Goal: Answer question/provide support: Share knowledge or assist other users

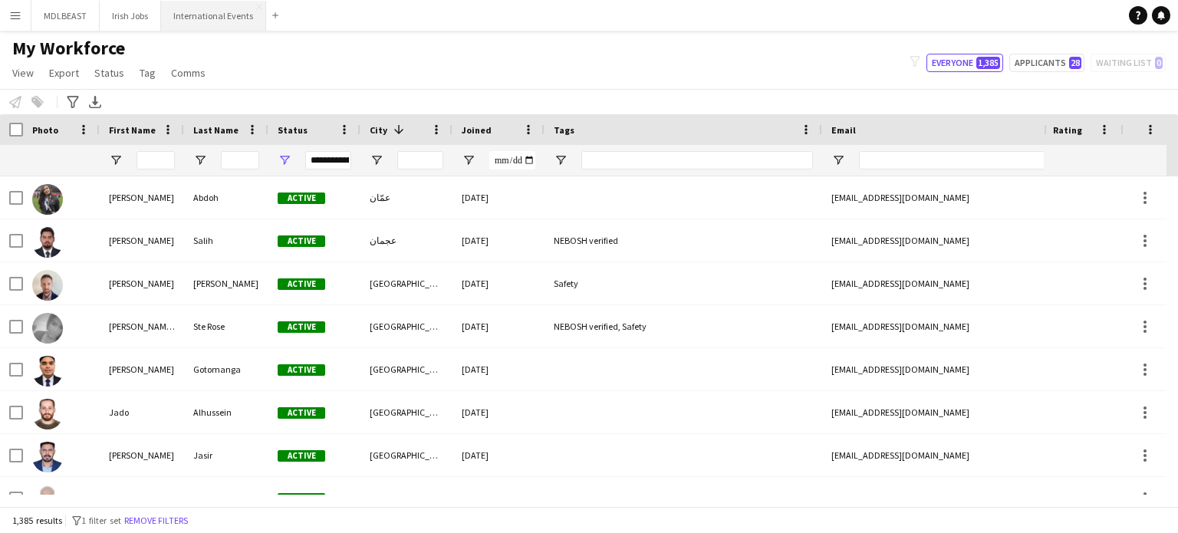
click at [196, 29] on button "International Events Close" at bounding box center [213, 16] width 105 height 30
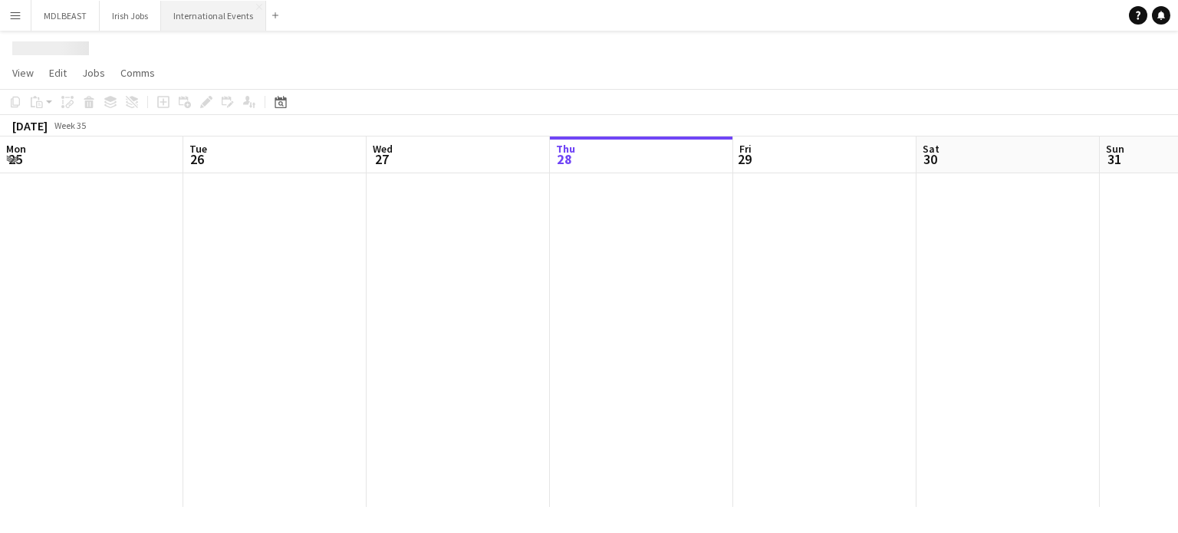
click at [201, 15] on button "International Events Close" at bounding box center [213, 16] width 105 height 30
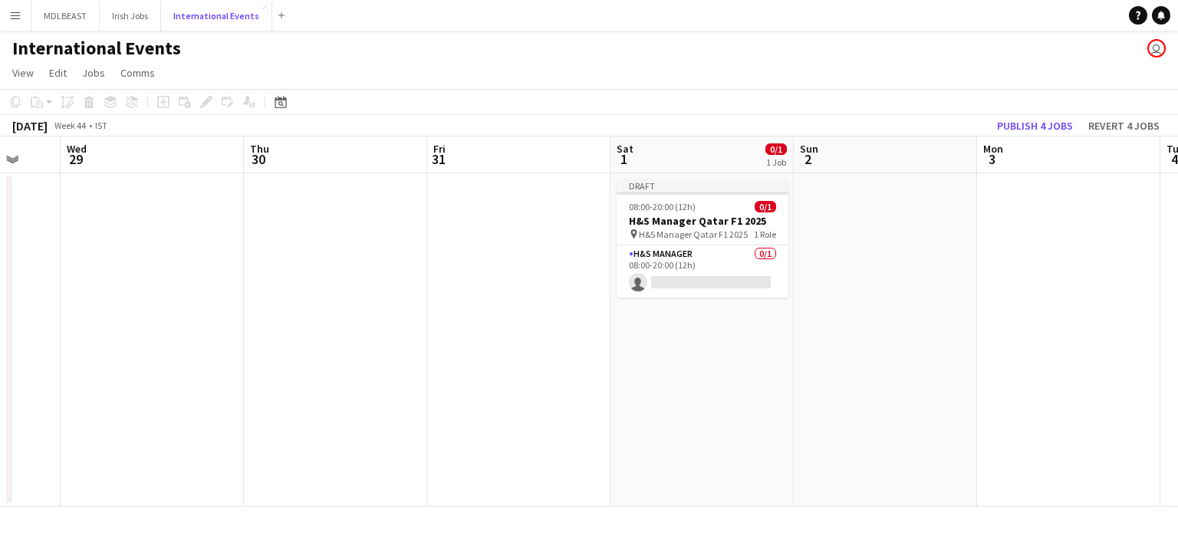
scroll to position [0, 488]
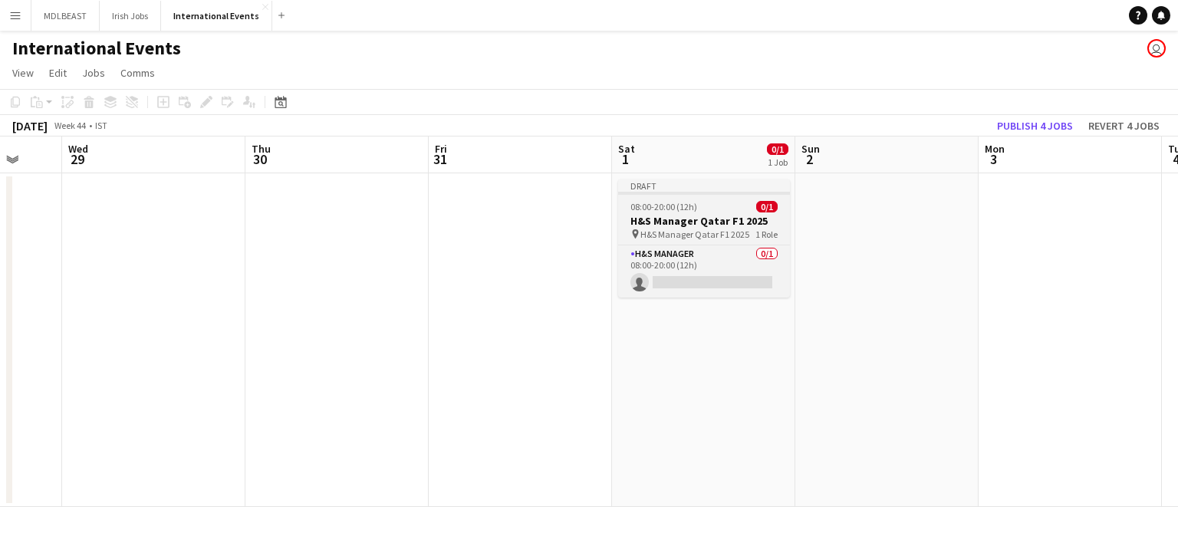
click at [666, 222] on h3 "H&S Manager Qatar F1 2025" at bounding box center [704, 221] width 172 height 14
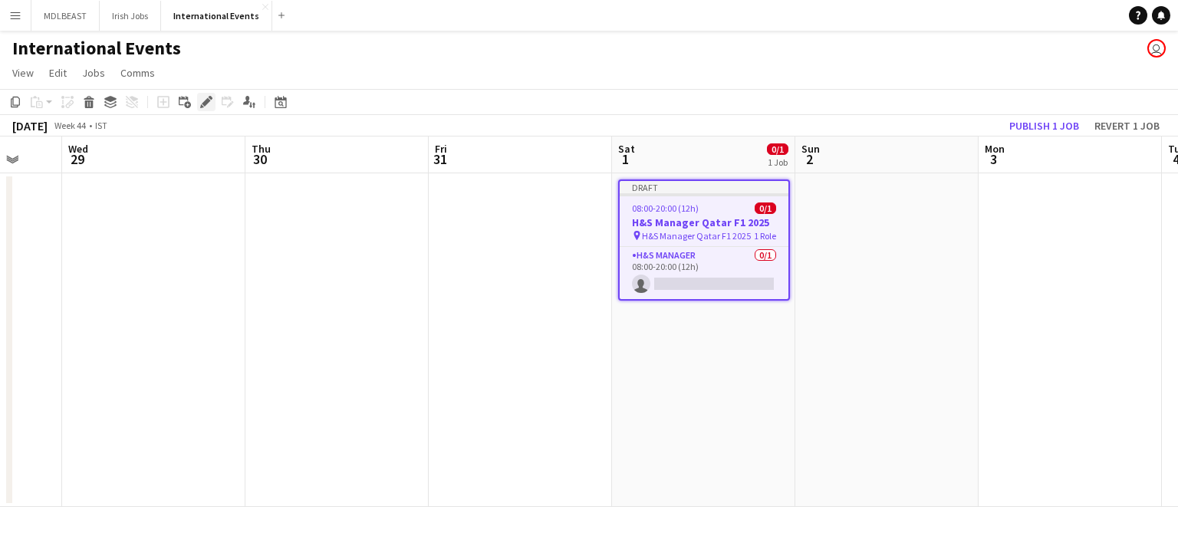
click at [206, 106] on icon "Edit" at bounding box center [206, 102] width 12 height 12
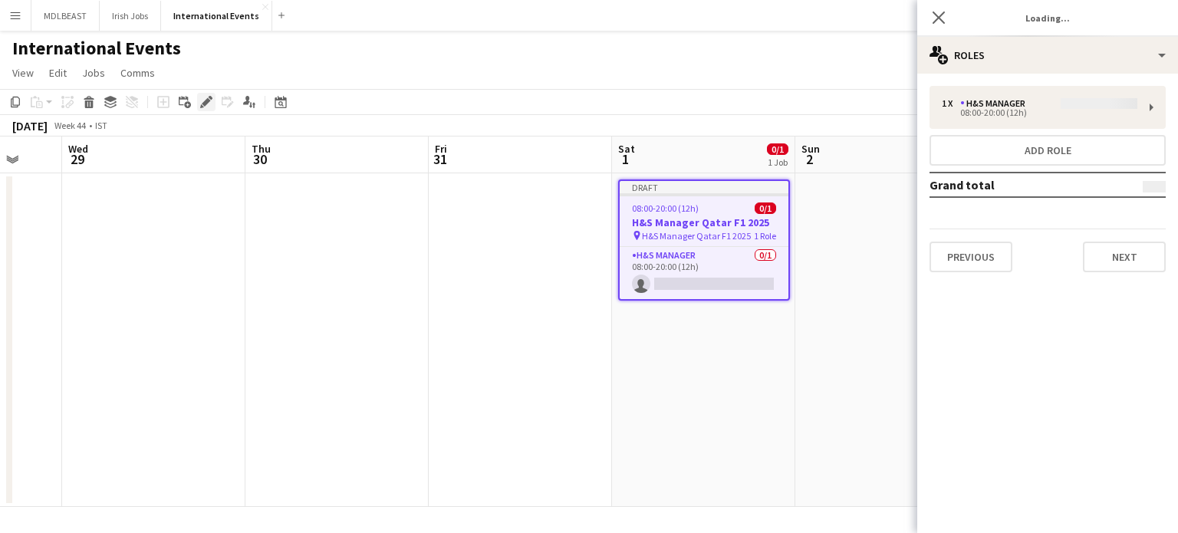
type input "**********"
click at [1125, 242] on button "Next" at bounding box center [1124, 257] width 83 height 31
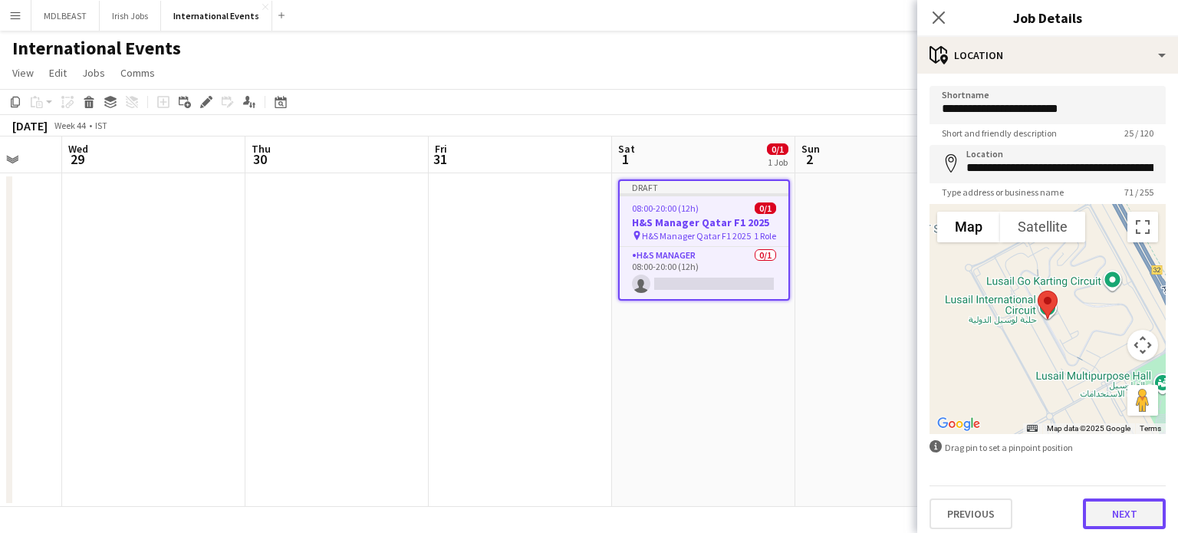
click at [1118, 516] on button "Next" at bounding box center [1124, 514] width 83 height 31
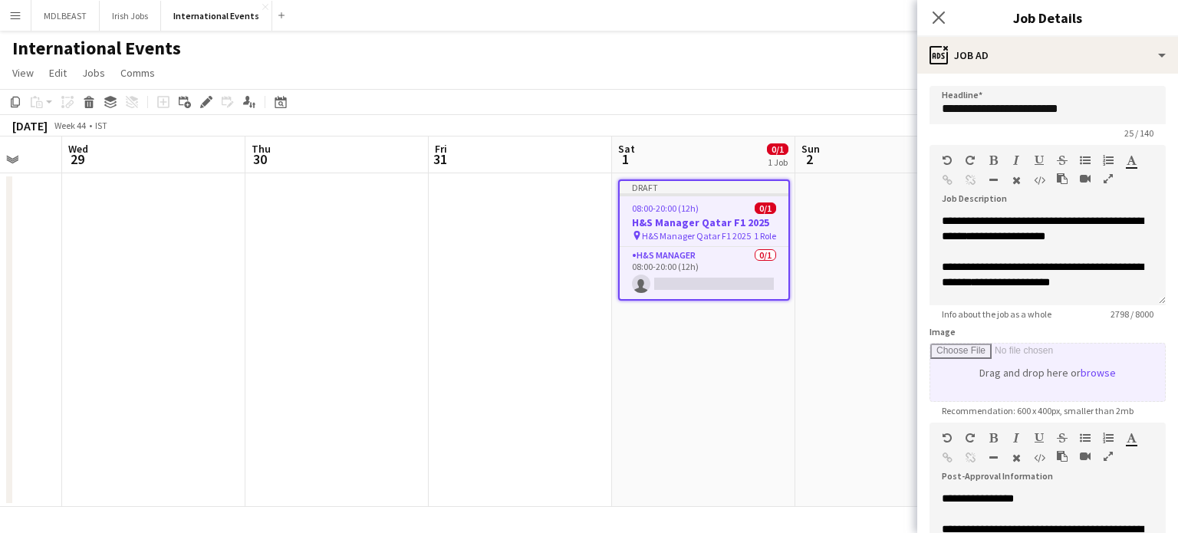
click at [1090, 369] on input "Image" at bounding box center [1048, 373] width 235 height 58
type input "**********"
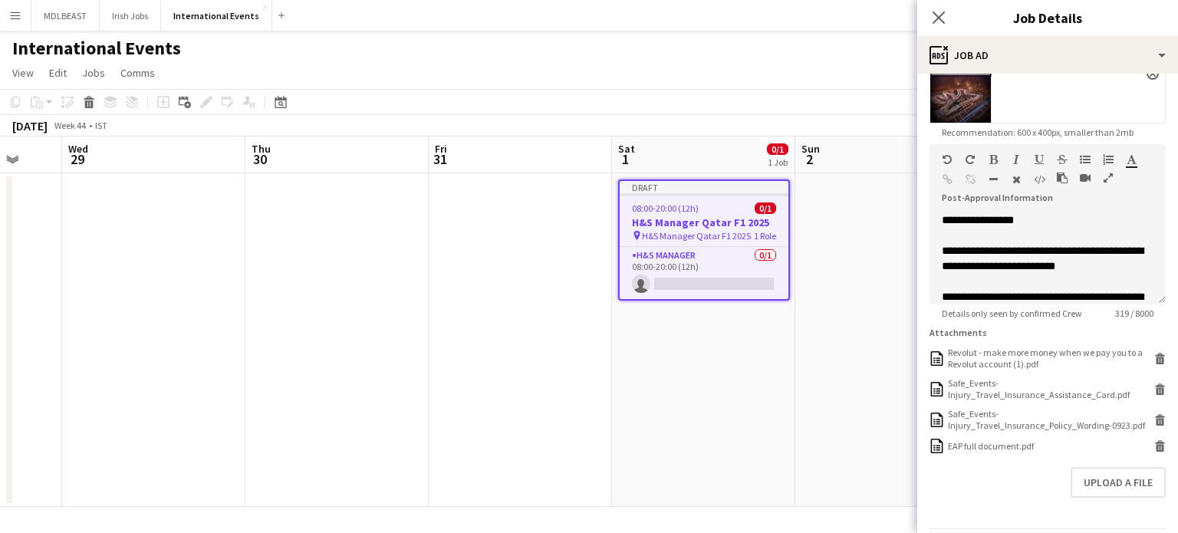
scroll to position [354, 0]
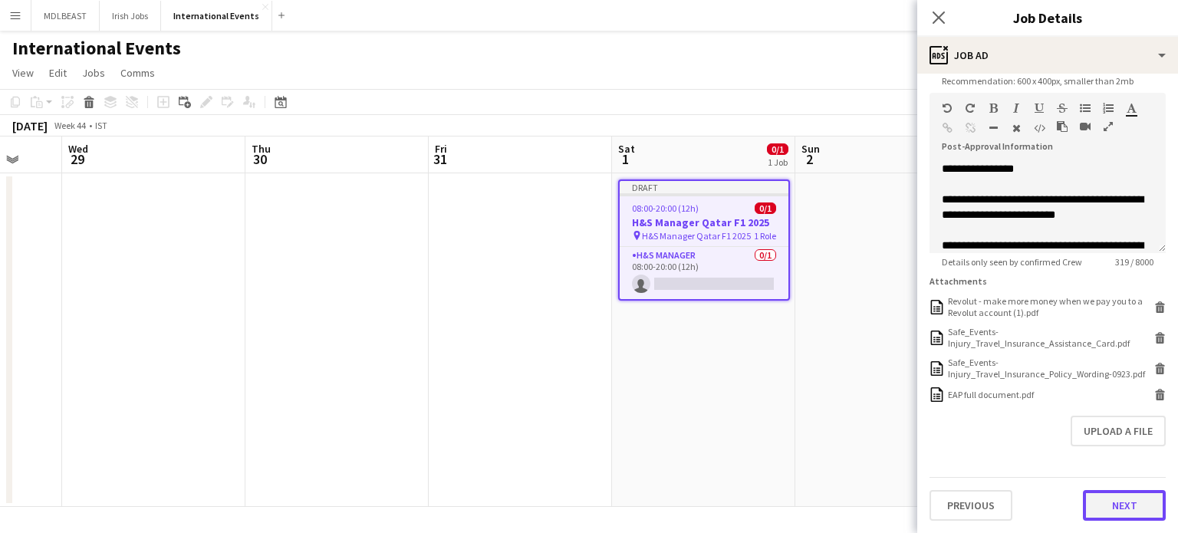
click at [1115, 511] on button "Next" at bounding box center [1124, 505] width 83 height 31
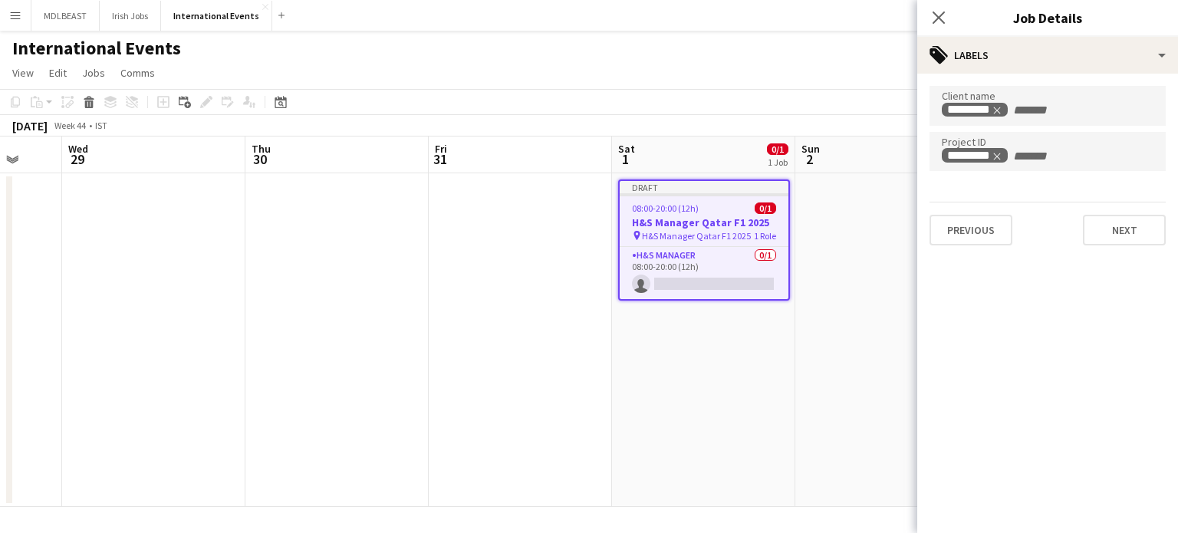
scroll to position [0, 0]
click at [1119, 232] on button "Next" at bounding box center [1124, 230] width 83 height 31
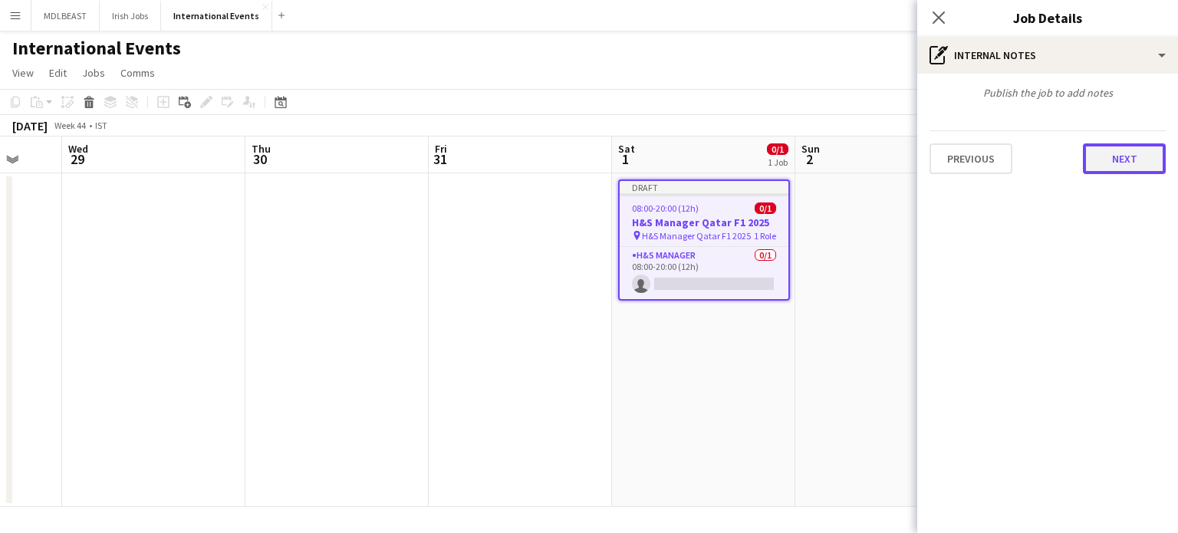
click at [1120, 150] on button "Next" at bounding box center [1124, 158] width 83 height 31
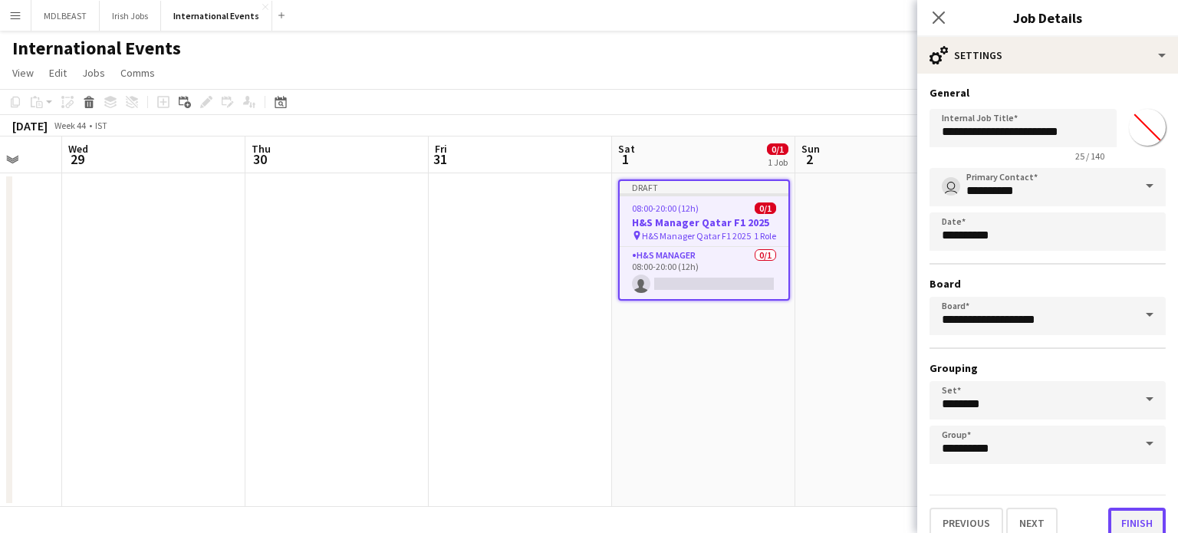
click at [1129, 516] on button "Finish" at bounding box center [1138, 523] width 58 height 31
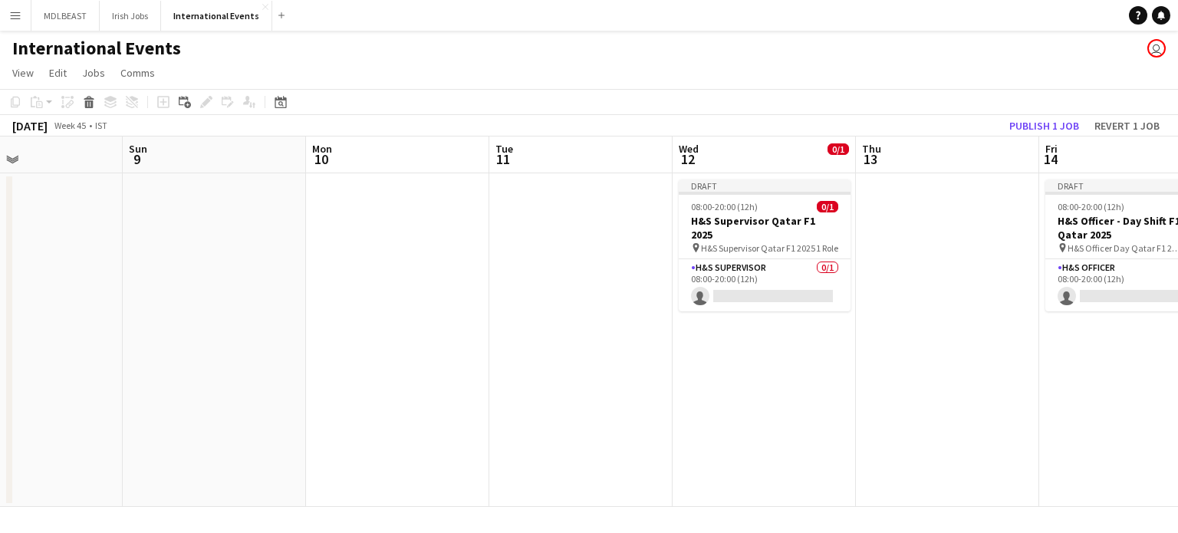
scroll to position [0, 616]
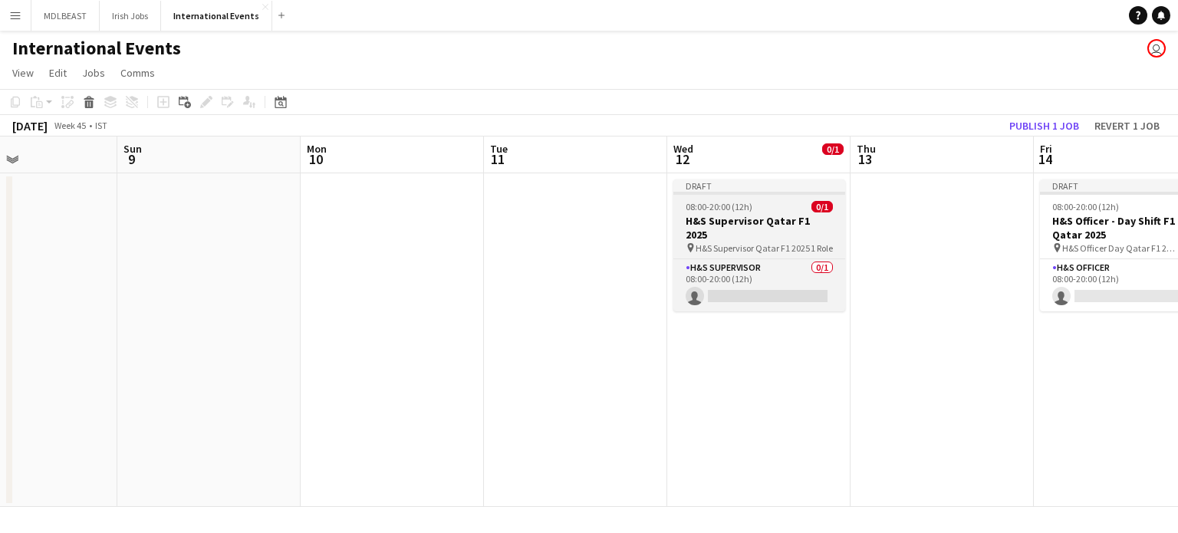
click at [778, 209] on div "08:00-20:00 (12h) 0/1" at bounding box center [760, 207] width 172 height 12
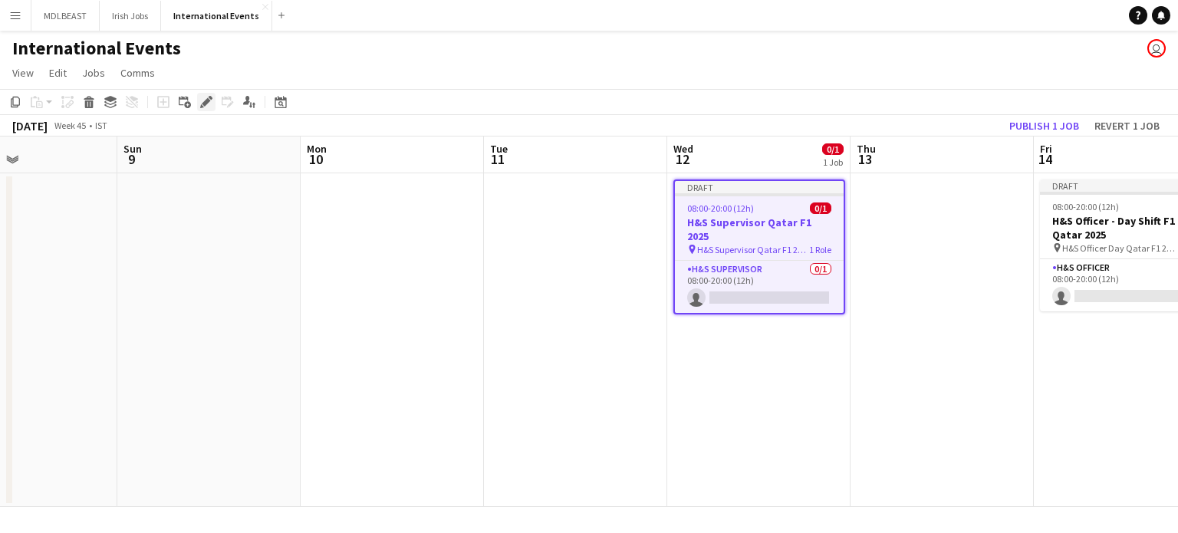
click at [197, 103] on div "Edit" at bounding box center [206, 102] width 18 height 18
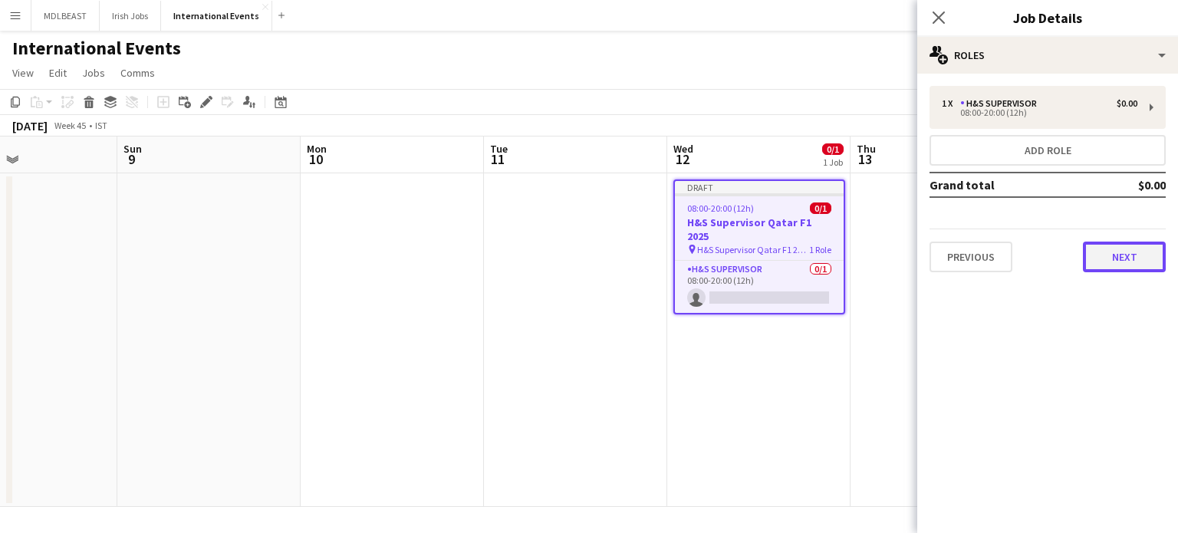
click at [1143, 256] on button "Next" at bounding box center [1124, 257] width 83 height 31
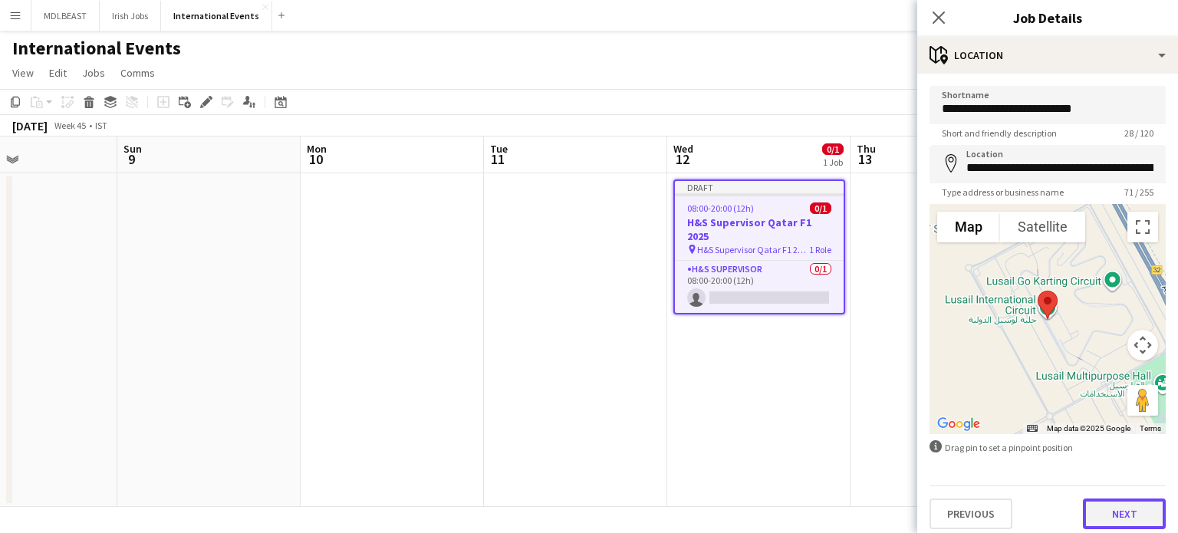
click at [1130, 508] on button "Next" at bounding box center [1124, 514] width 83 height 31
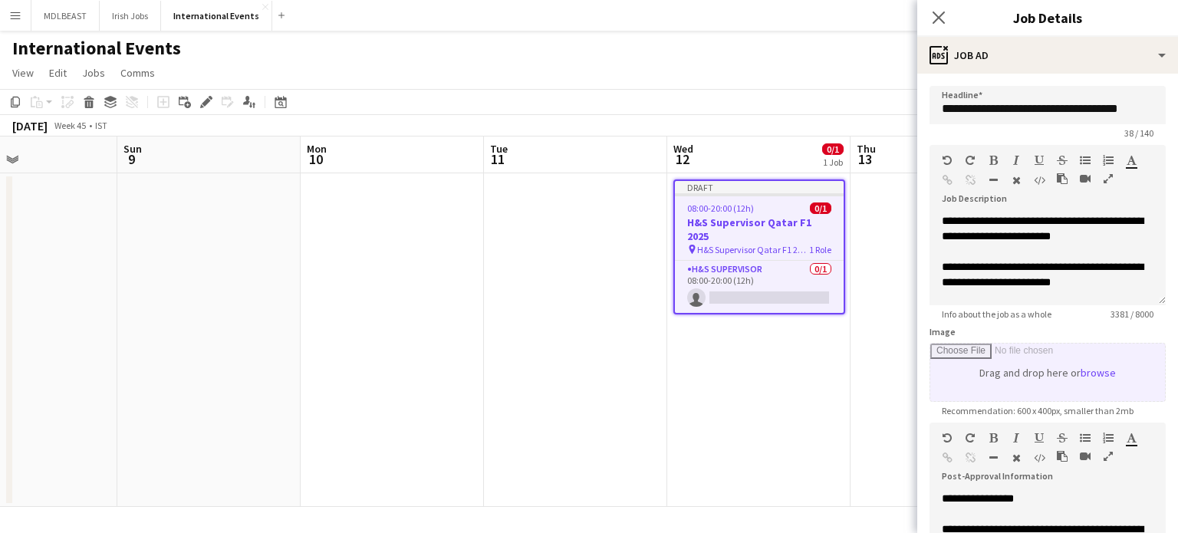
click at [1096, 371] on input "Image" at bounding box center [1048, 373] width 235 height 58
type input "**********"
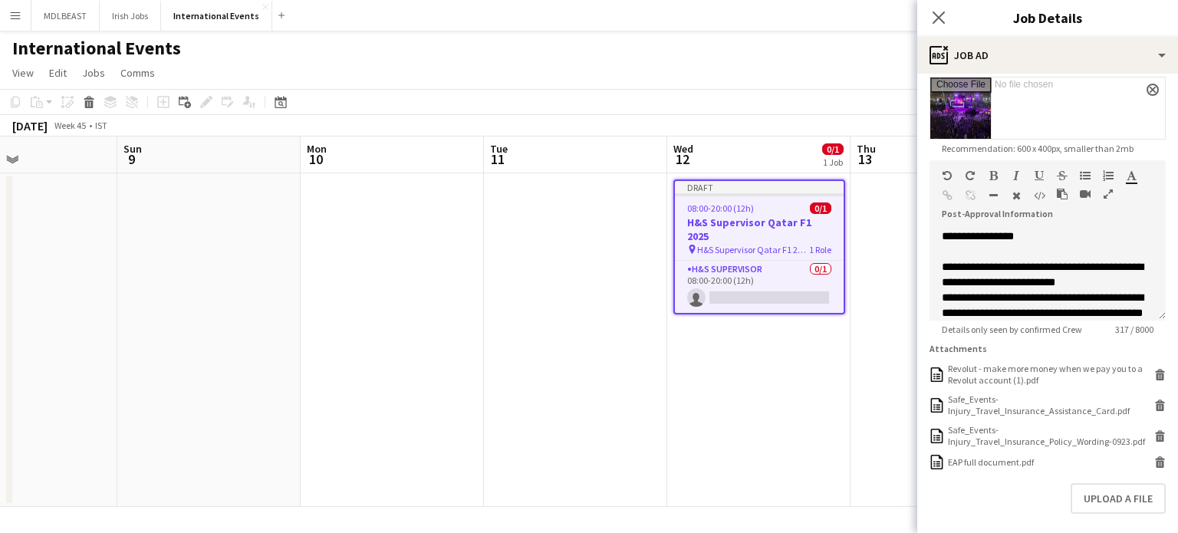
scroll to position [354, 0]
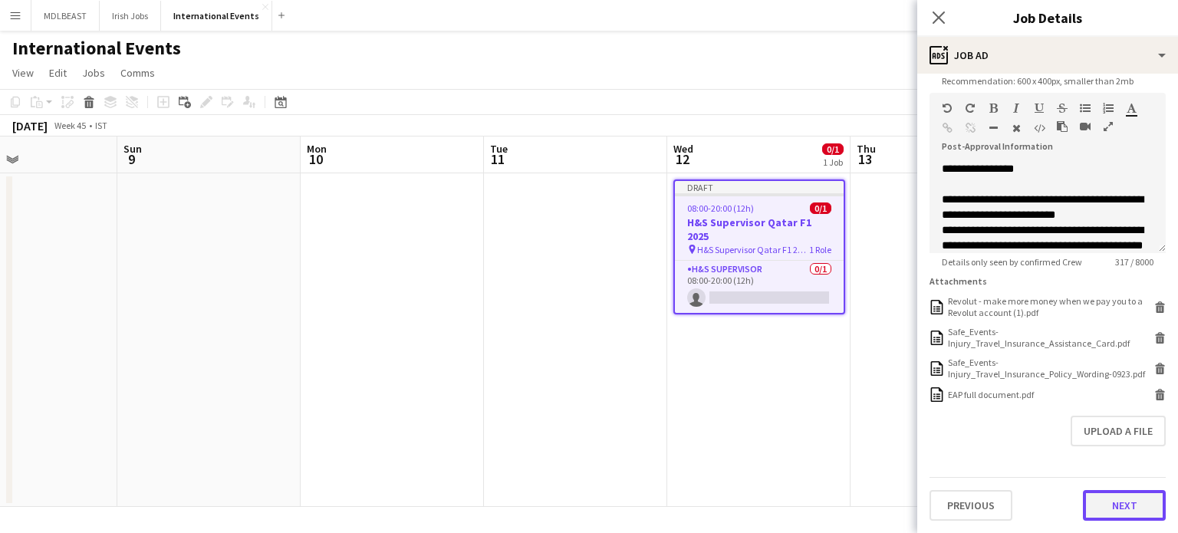
click at [1119, 498] on button "Next" at bounding box center [1124, 505] width 83 height 31
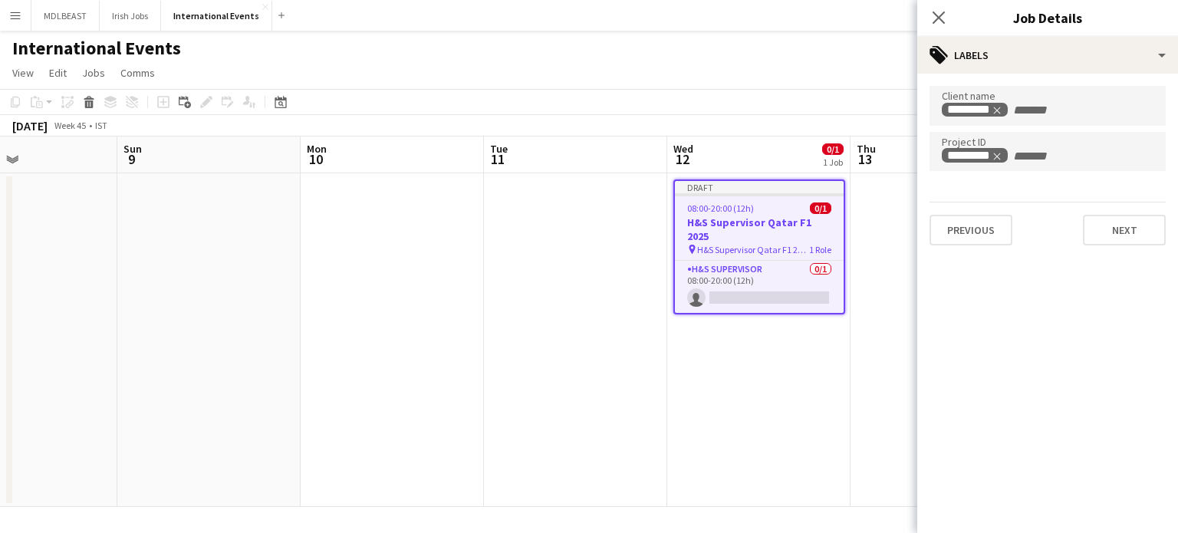
scroll to position [0, 0]
click at [1122, 236] on button "Next" at bounding box center [1124, 230] width 83 height 31
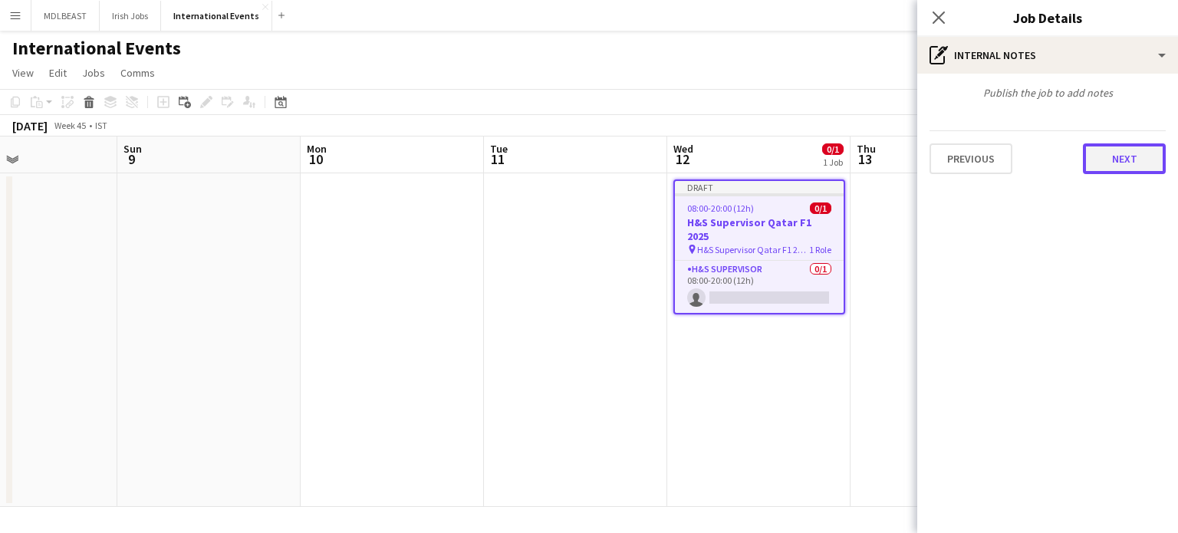
click at [1132, 159] on button "Next" at bounding box center [1124, 158] width 83 height 31
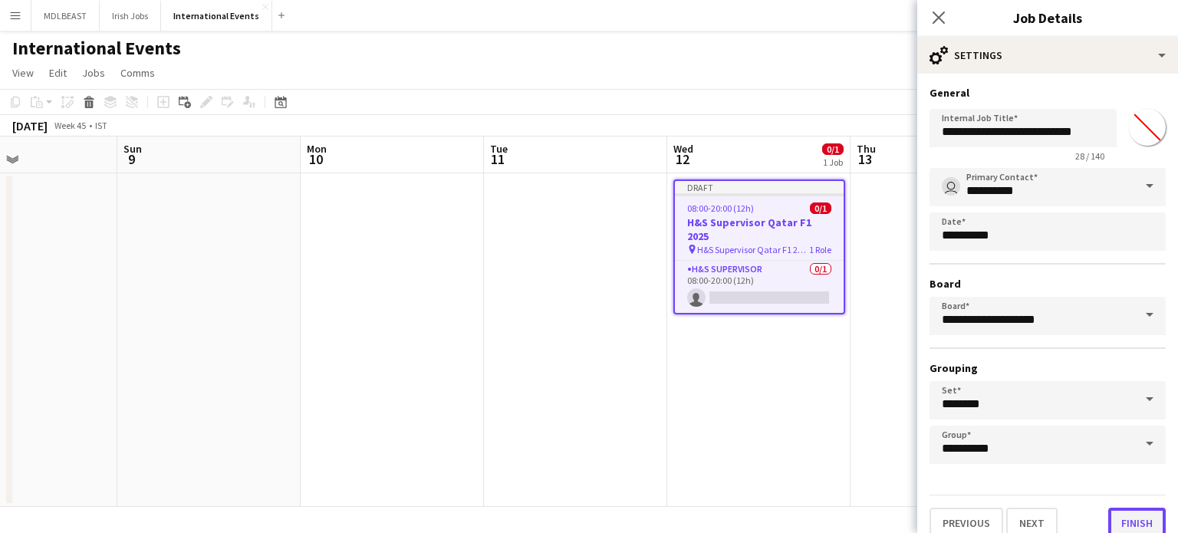
click at [1126, 522] on button "Finish" at bounding box center [1138, 523] width 58 height 31
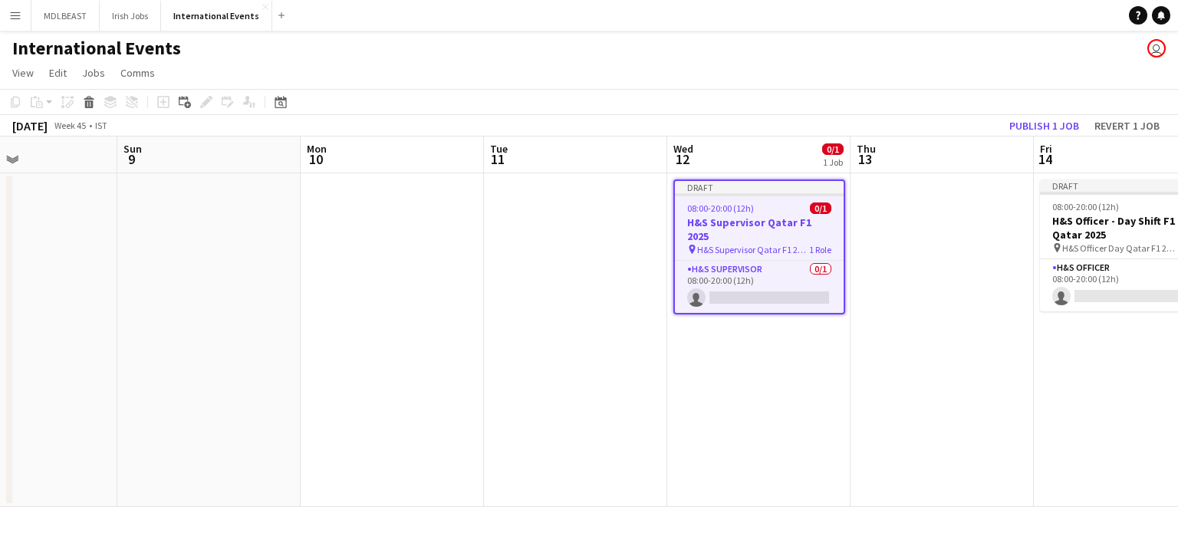
click at [845, 252] on app-date-cell "Draft 08:00-20:00 (12h) 0/1 H&S Supervisor Qatar F1 2025 pin H&S Supervisor Qat…" at bounding box center [758, 340] width 183 height 334
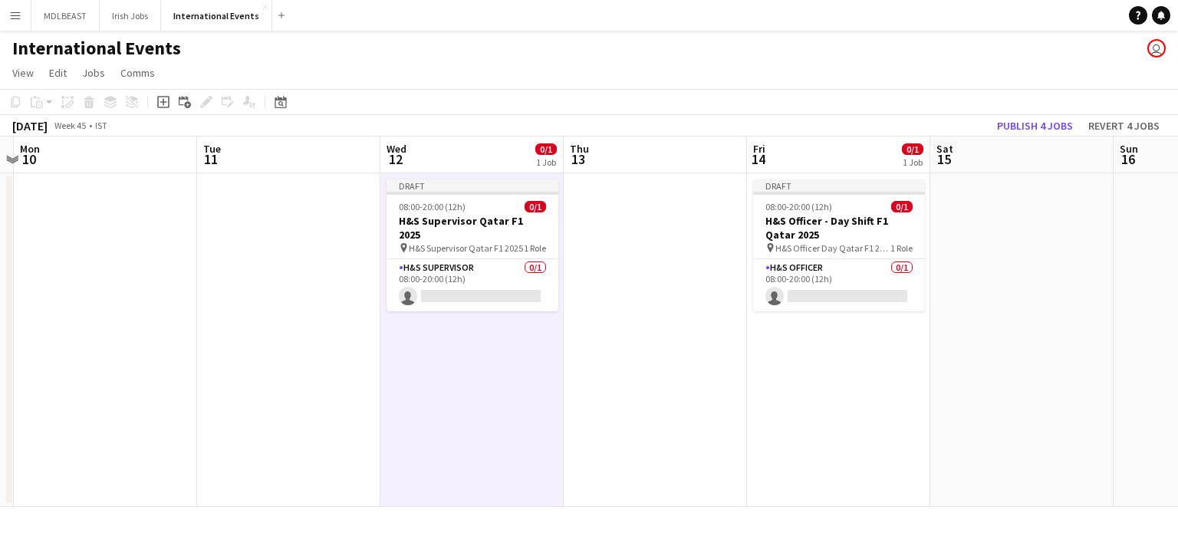
scroll to position [0, 539]
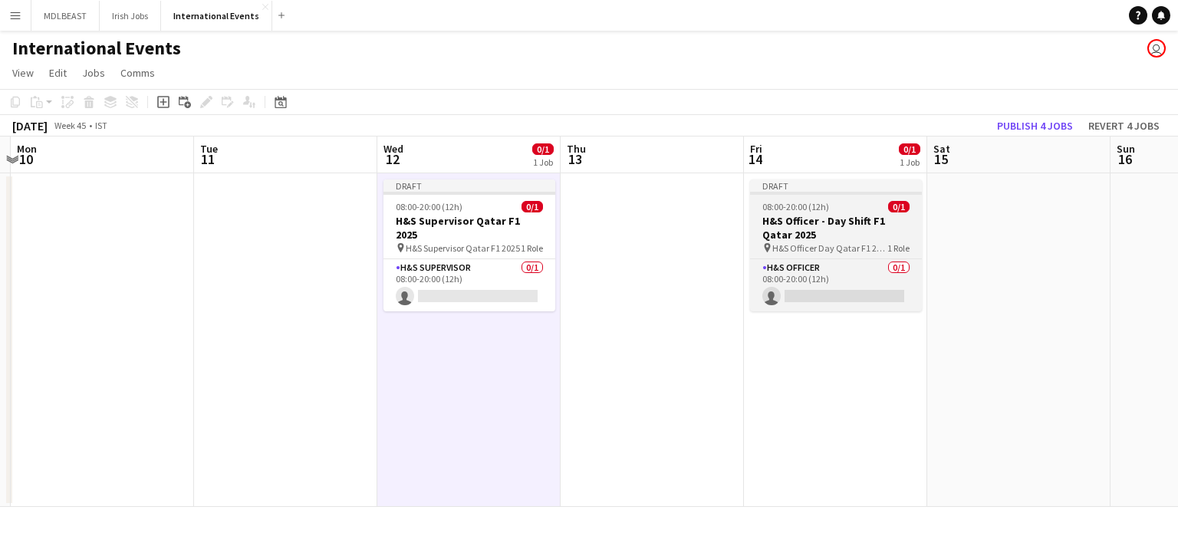
click at [812, 232] on h3 "H&S Officer - Day Shift F1 Qatar 2025" at bounding box center [836, 228] width 172 height 28
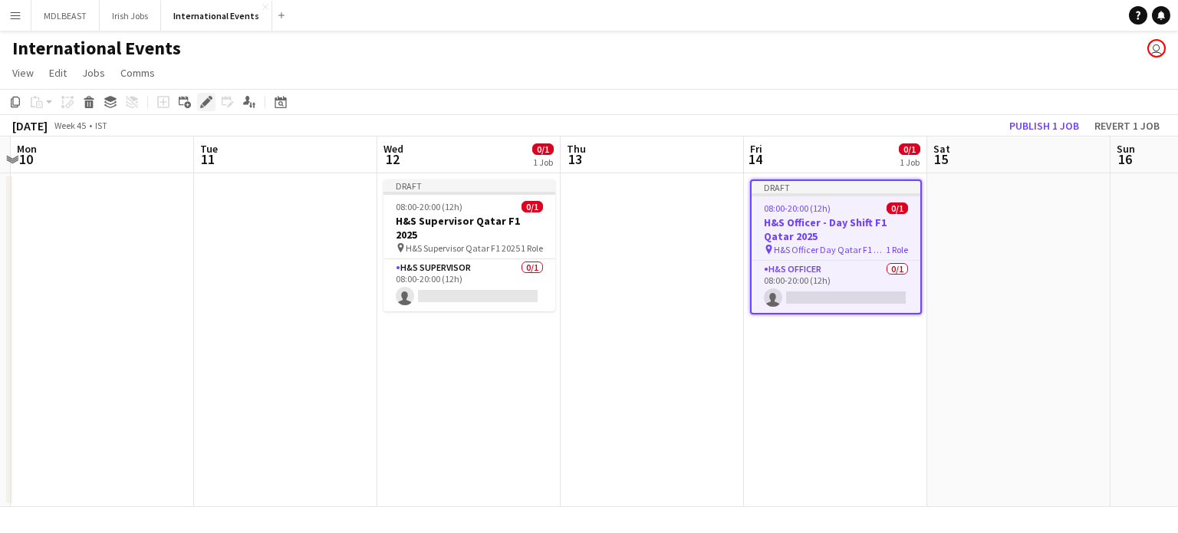
click at [203, 106] on icon "Edit" at bounding box center [206, 102] width 12 height 12
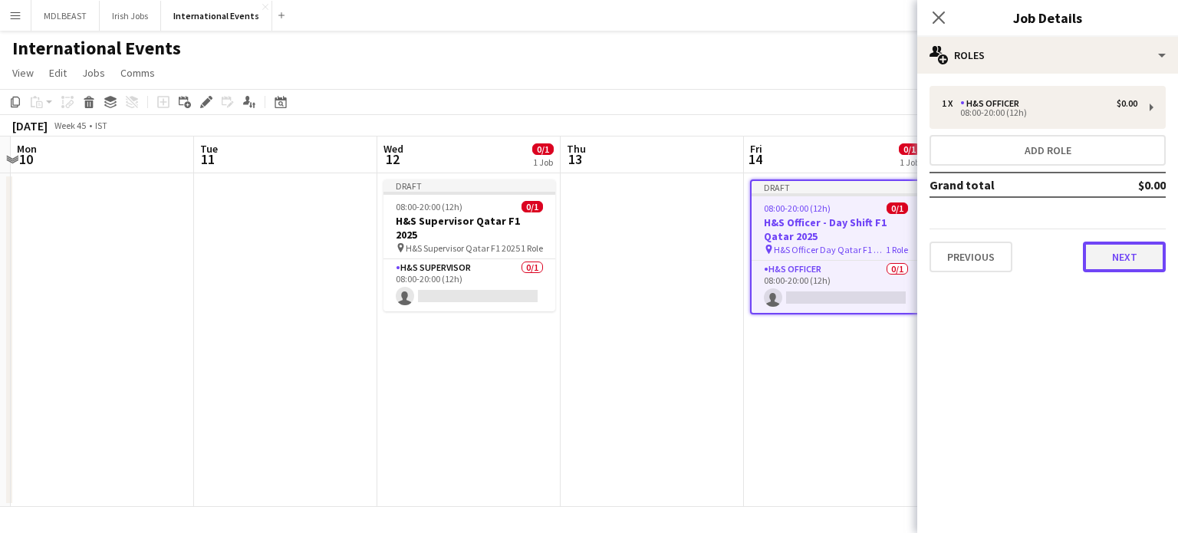
click at [1121, 256] on button "Next" at bounding box center [1124, 257] width 83 height 31
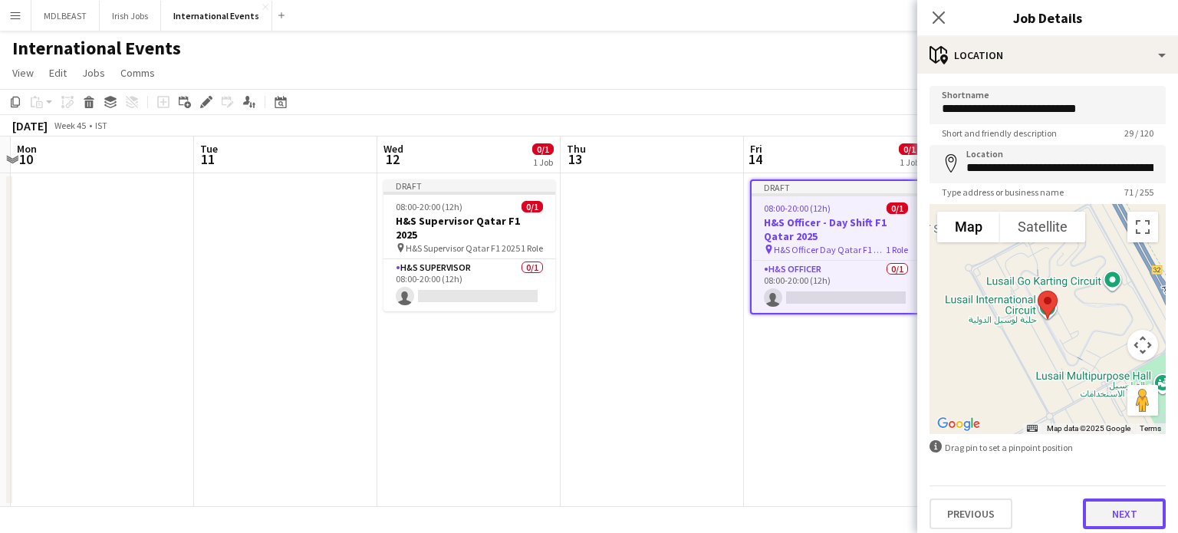
click at [1116, 515] on button "Next" at bounding box center [1124, 514] width 83 height 31
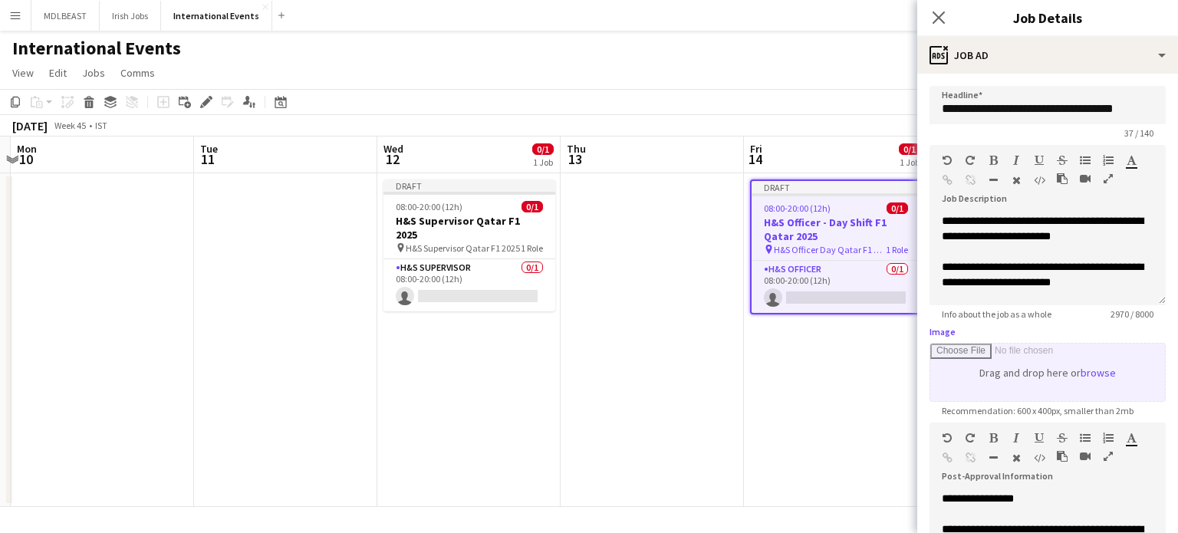
click at [1095, 380] on input "Image" at bounding box center [1048, 373] width 235 height 58
type input "**********"
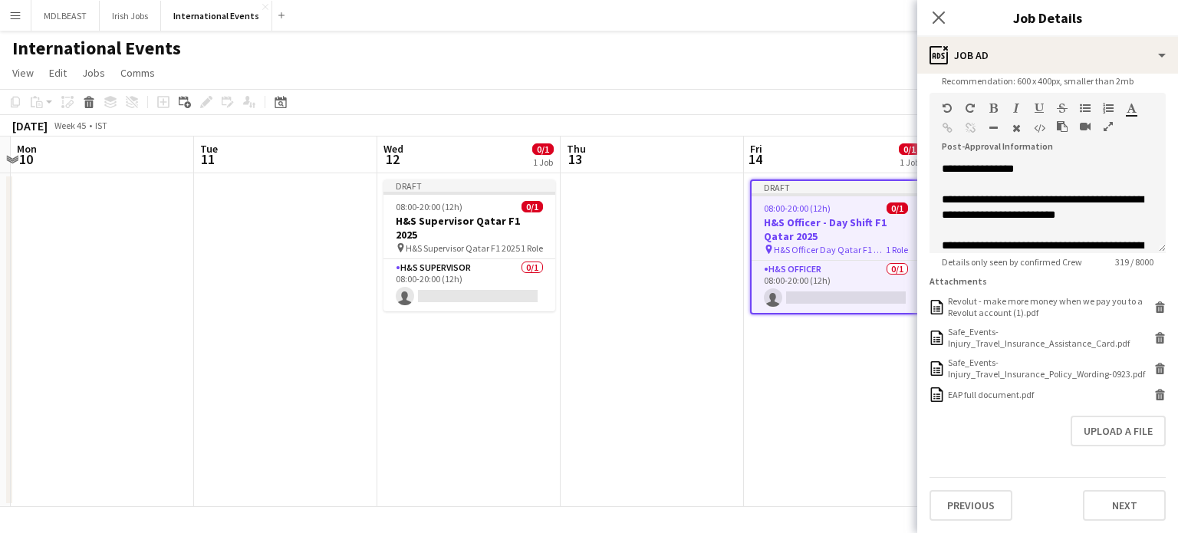
scroll to position [354, 0]
click at [1118, 516] on button "Next" at bounding box center [1124, 505] width 83 height 31
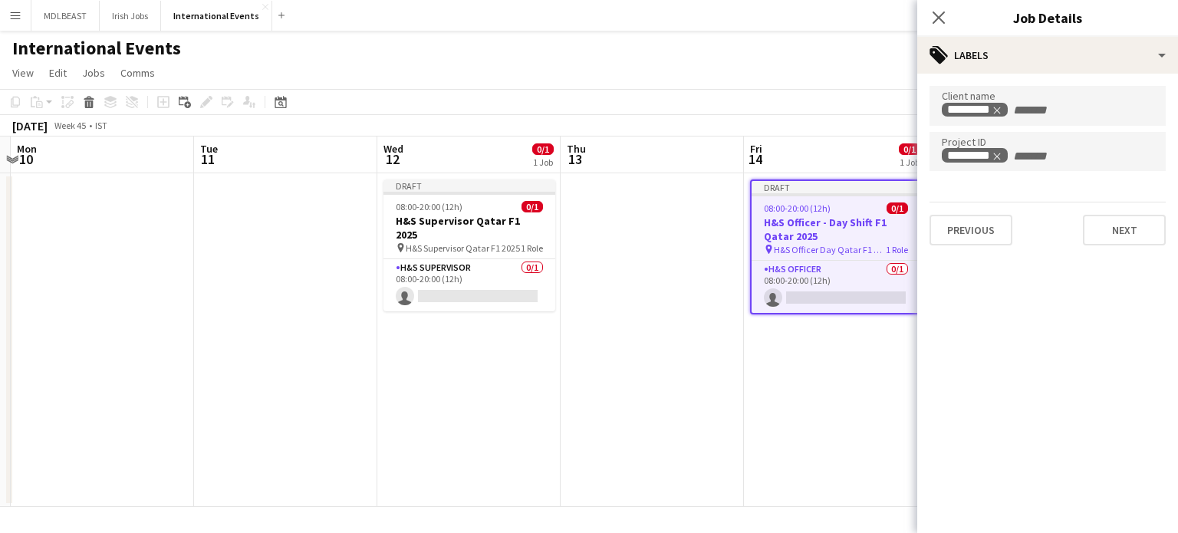
scroll to position [0, 0]
click at [1132, 236] on button "Next" at bounding box center [1124, 230] width 83 height 31
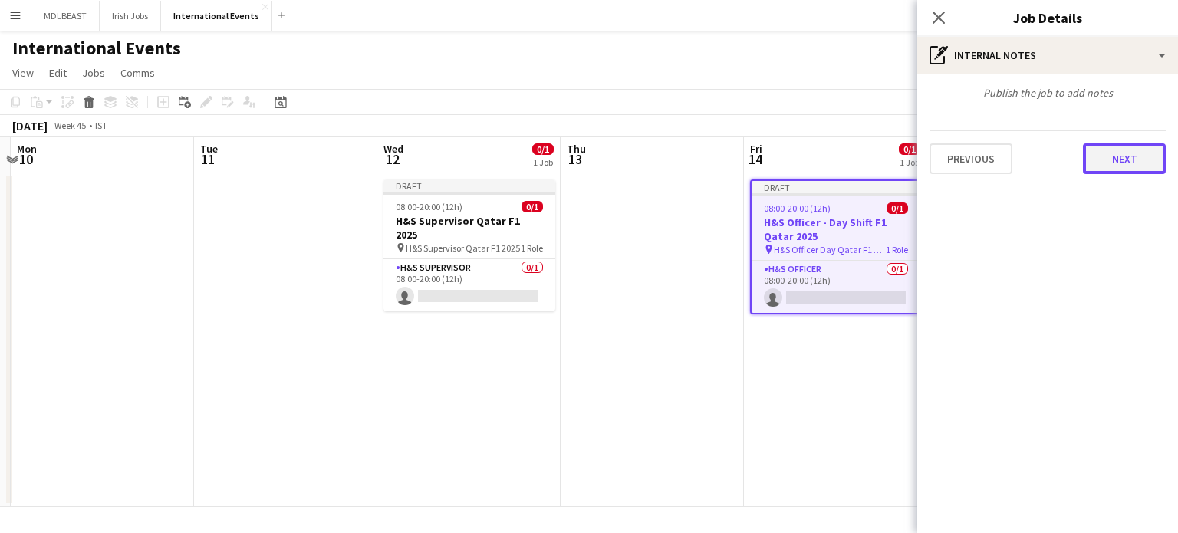
click at [1130, 162] on button "Next" at bounding box center [1124, 158] width 83 height 31
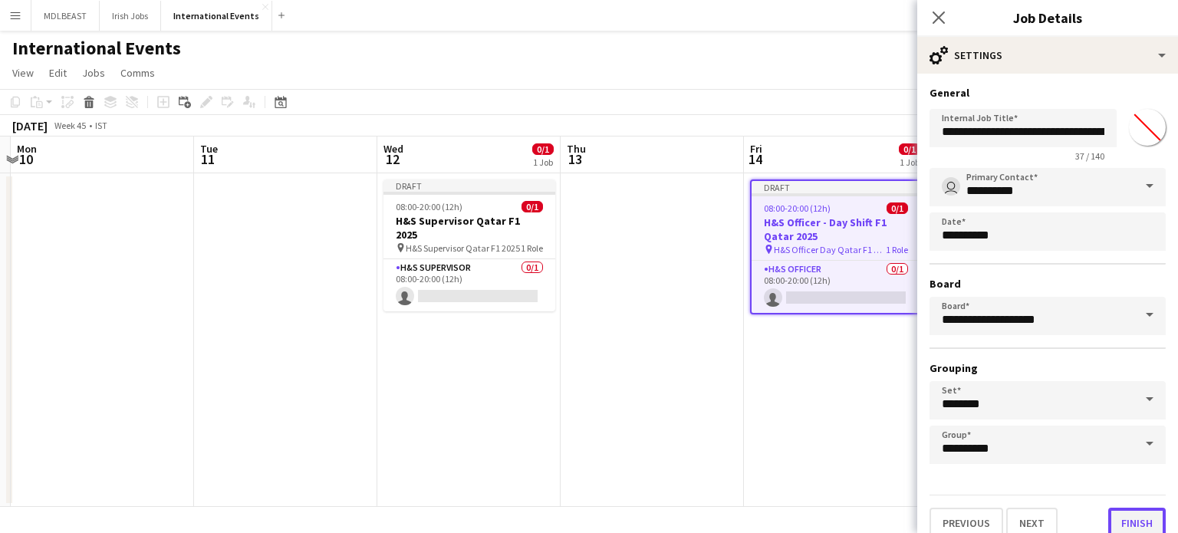
click at [1132, 529] on button "Finish" at bounding box center [1138, 523] width 58 height 31
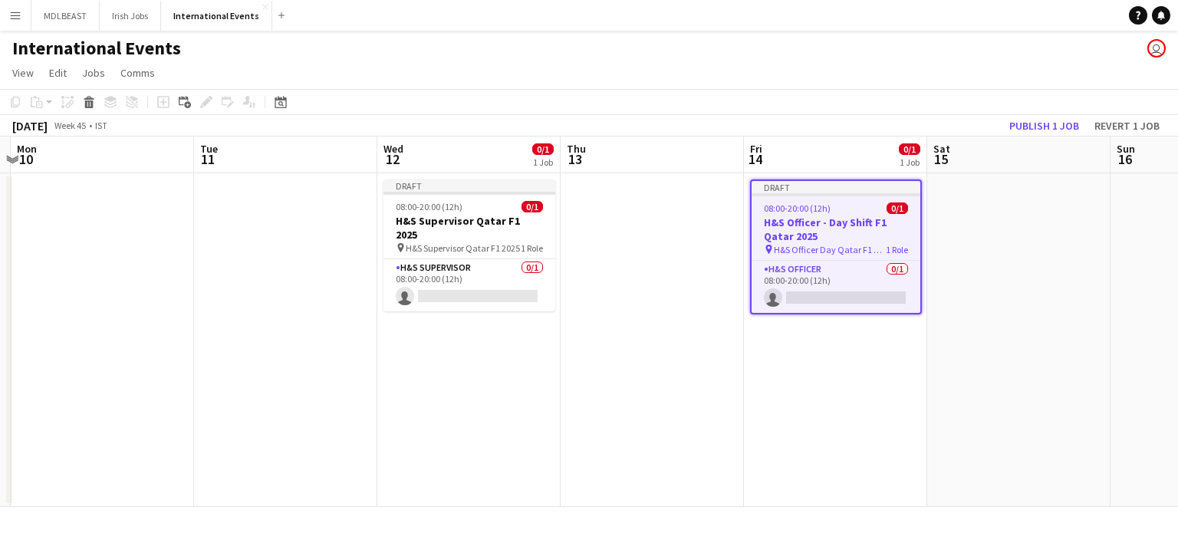
click at [1043, 394] on app-date-cell at bounding box center [1019, 340] width 183 height 334
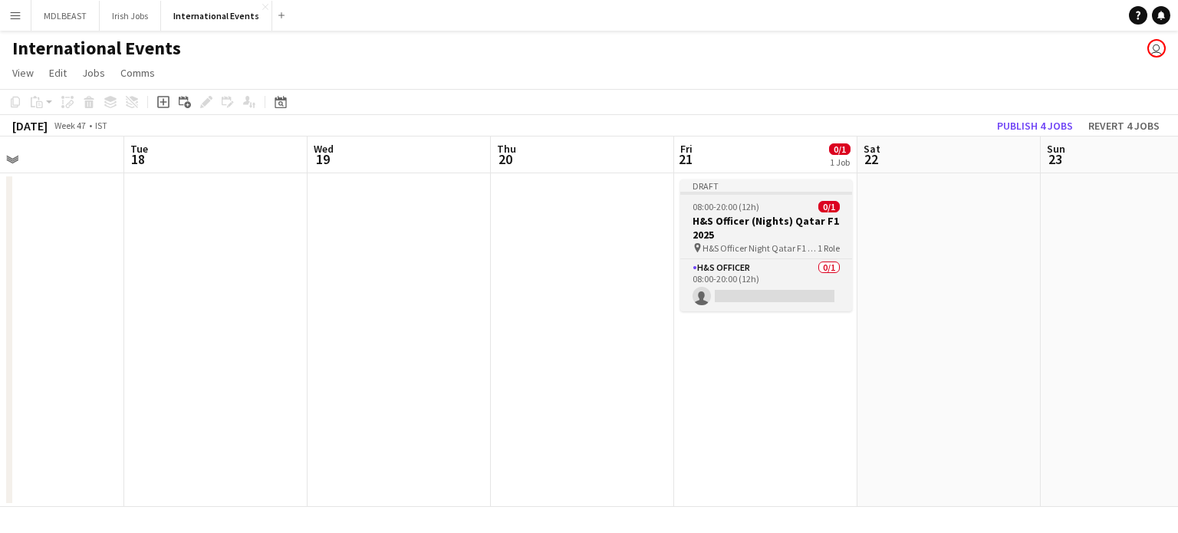
scroll to position [0, 610]
click at [727, 217] on h3 "H&S Officer (Nights) Qatar F1 2025" at bounding box center [766, 228] width 172 height 28
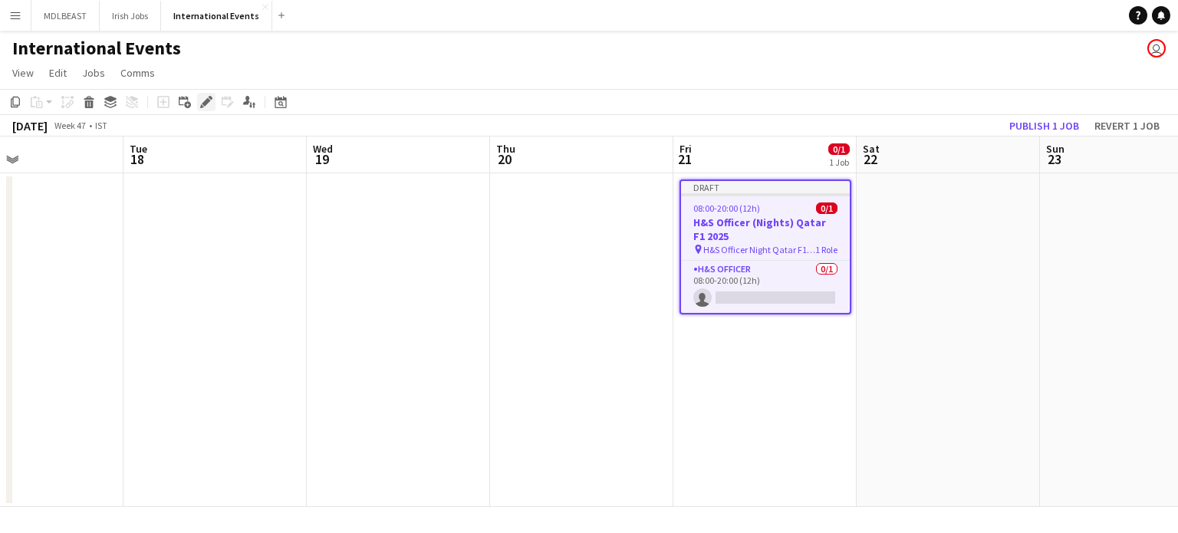
click at [201, 106] on icon at bounding box center [202, 106] width 4 height 4
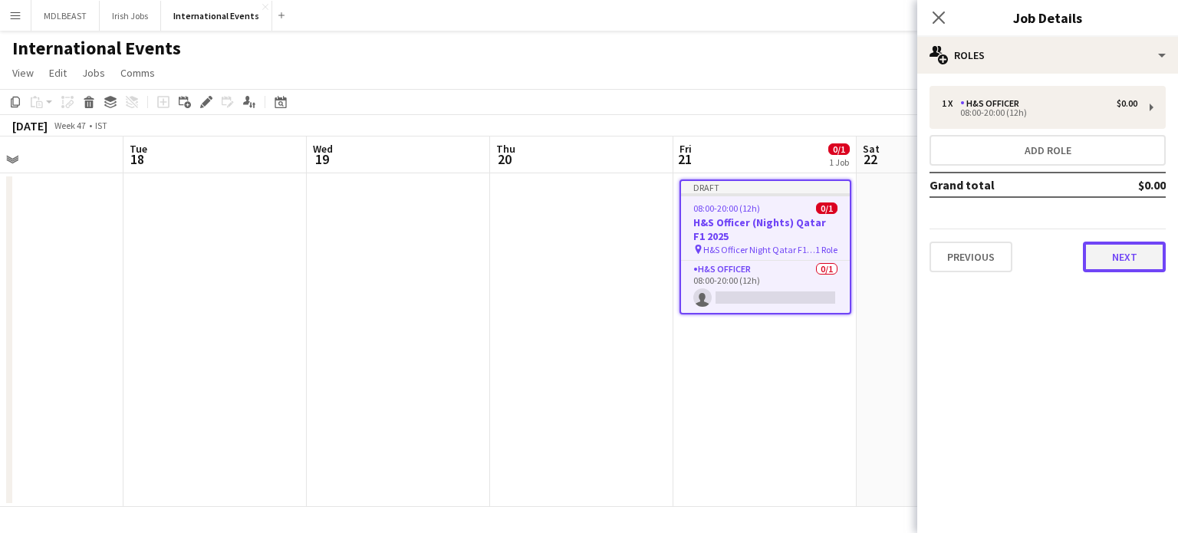
click at [1132, 248] on button "Next" at bounding box center [1124, 257] width 83 height 31
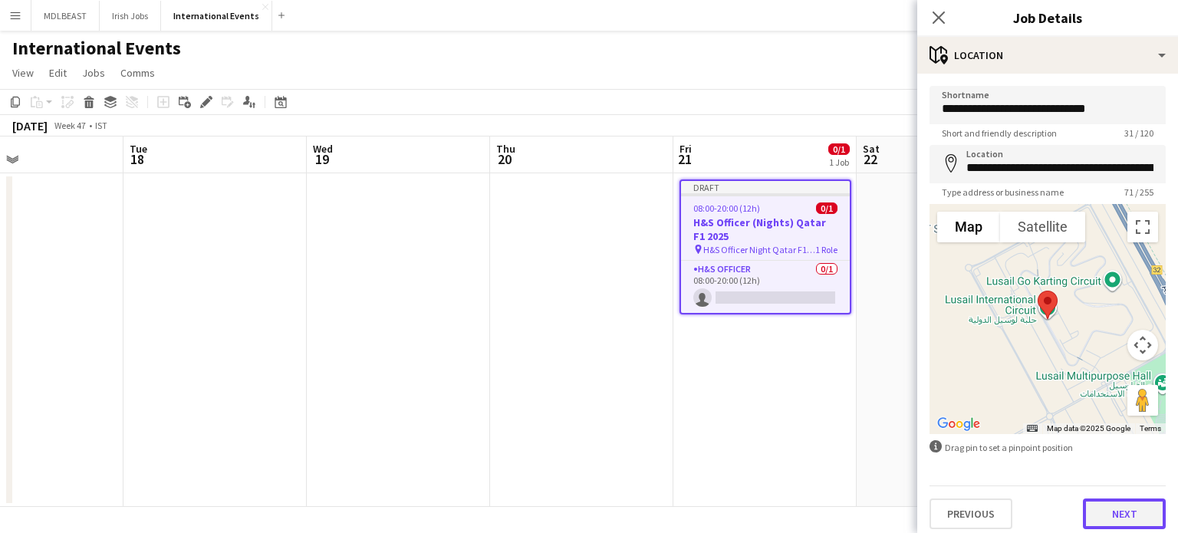
click at [1120, 509] on button "Next" at bounding box center [1124, 514] width 83 height 31
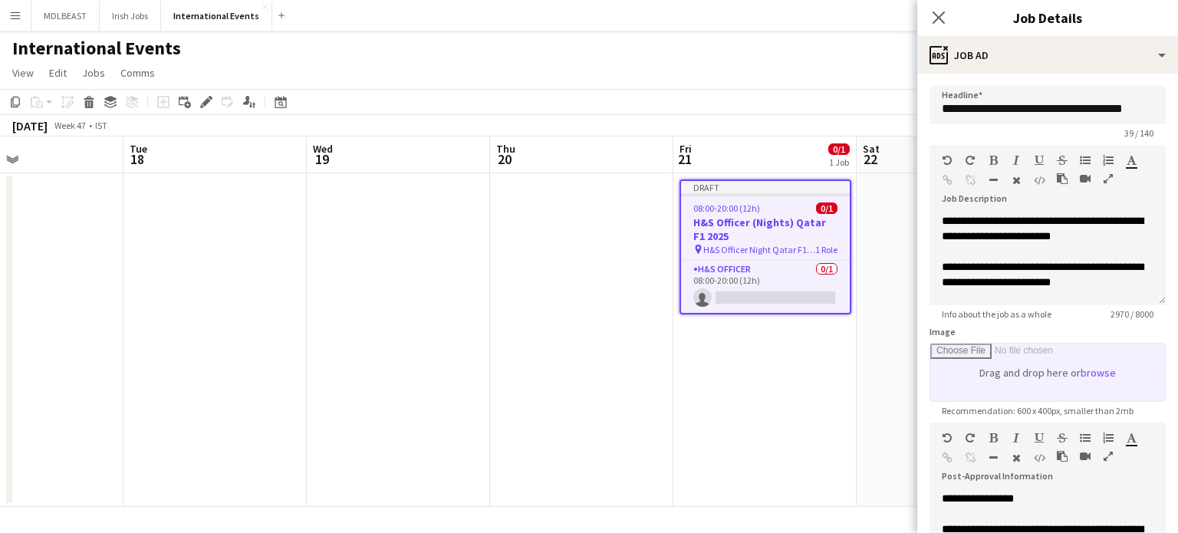
click at [1090, 374] on input "Image" at bounding box center [1048, 373] width 235 height 58
type input "**********"
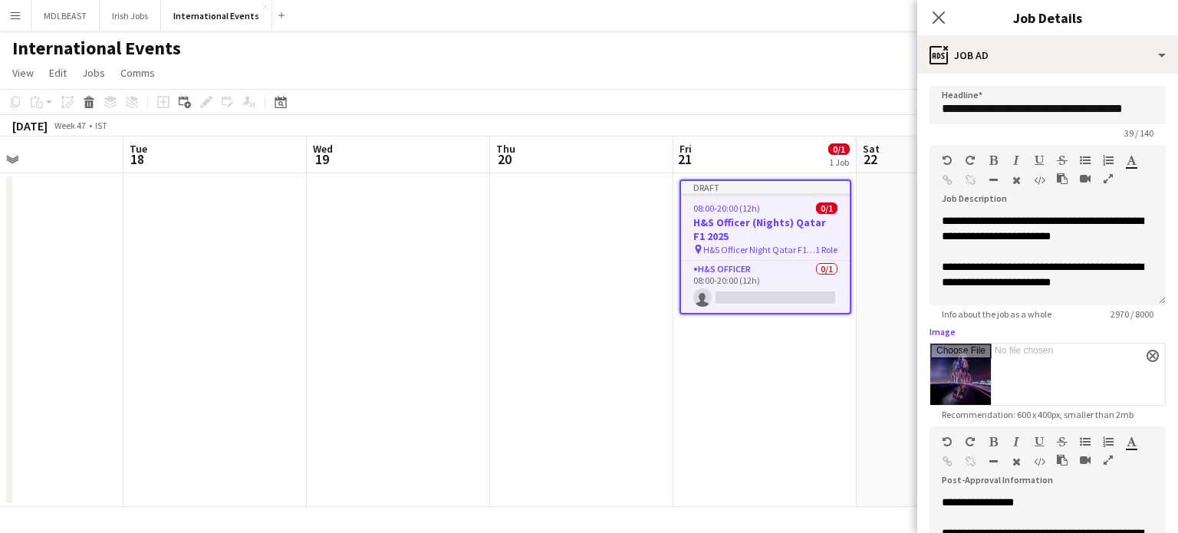
scroll to position [354, 0]
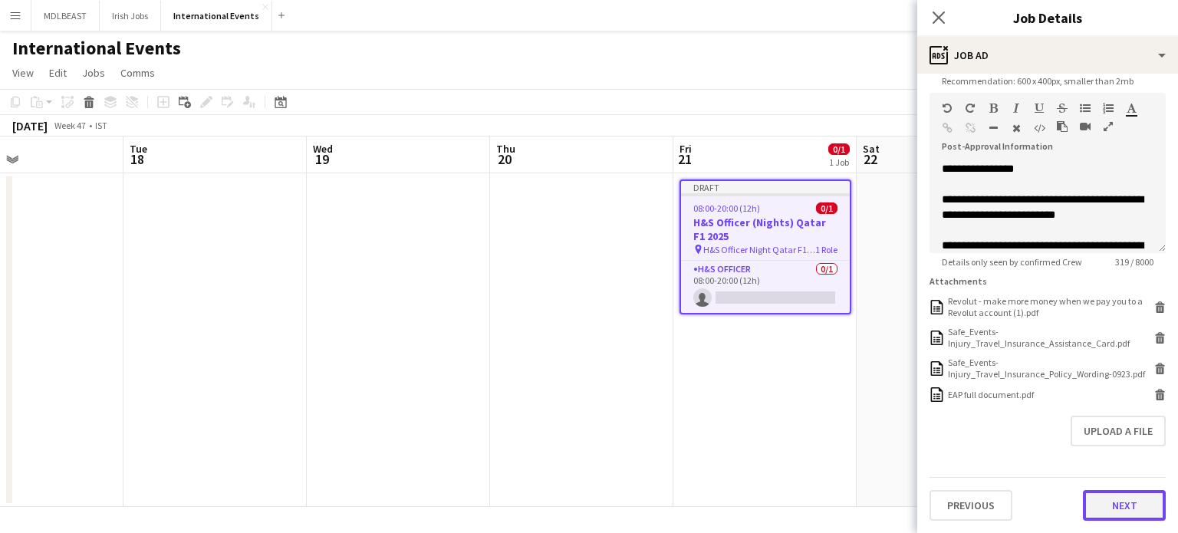
click at [1099, 504] on button "Next" at bounding box center [1124, 505] width 83 height 31
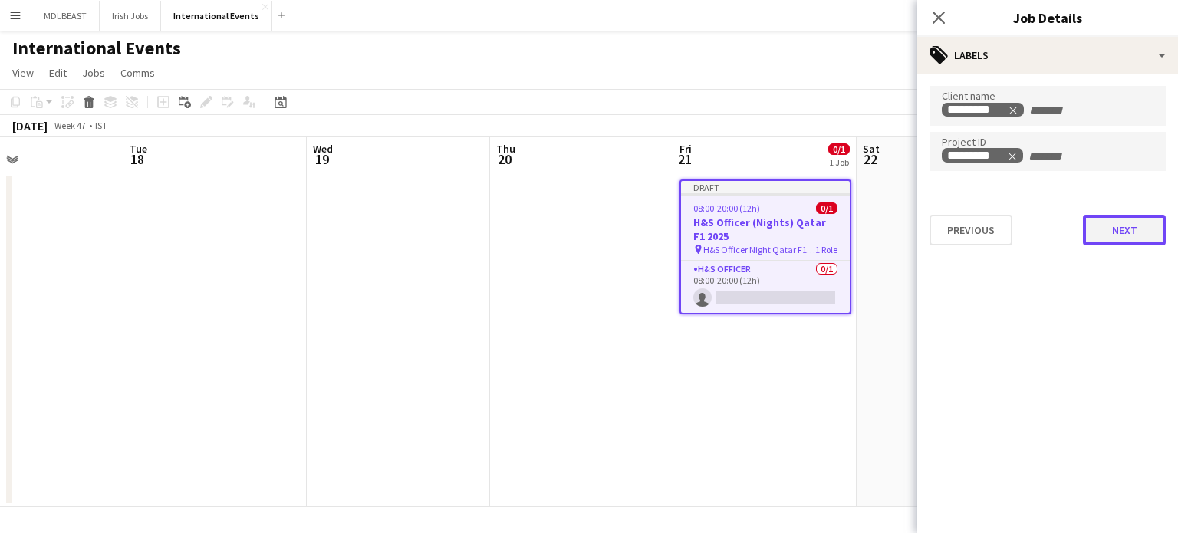
click at [1116, 231] on button "Next" at bounding box center [1124, 230] width 83 height 31
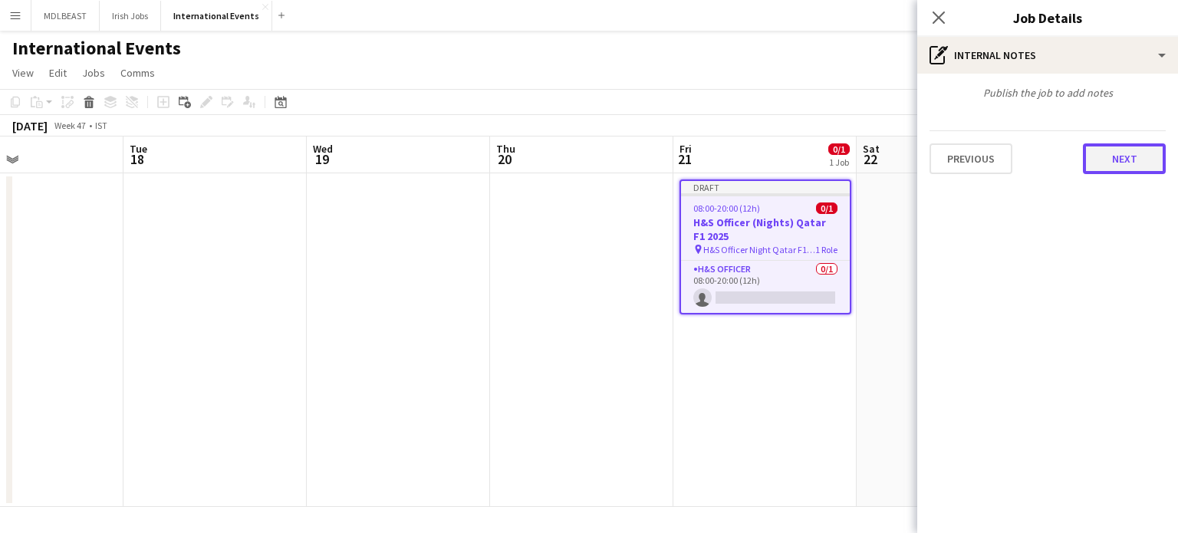
click at [1139, 153] on button "Next" at bounding box center [1124, 158] width 83 height 31
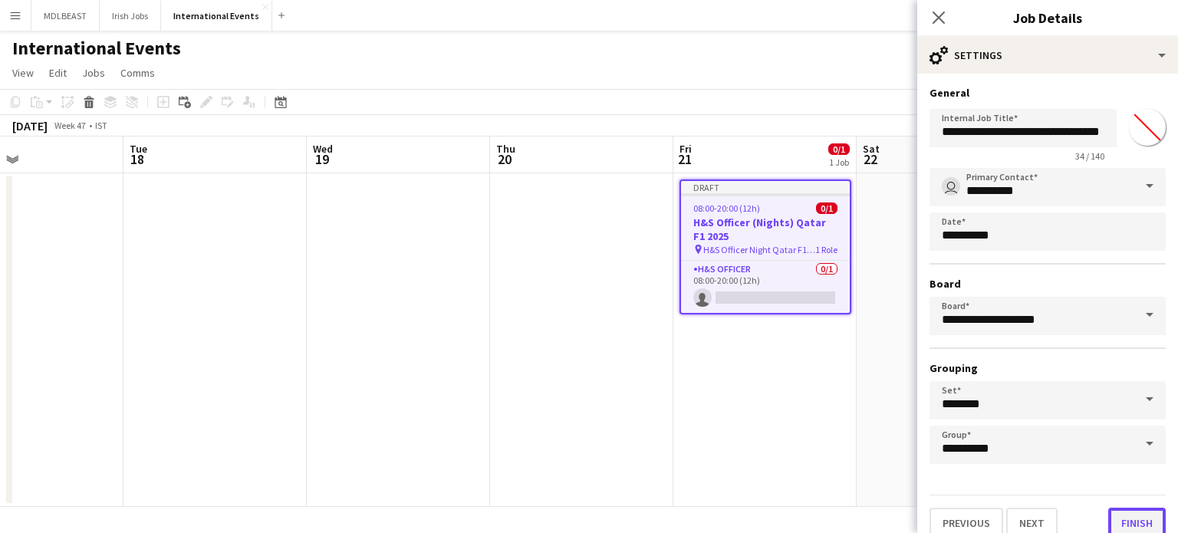
click at [1127, 524] on button "Finish" at bounding box center [1138, 523] width 58 height 31
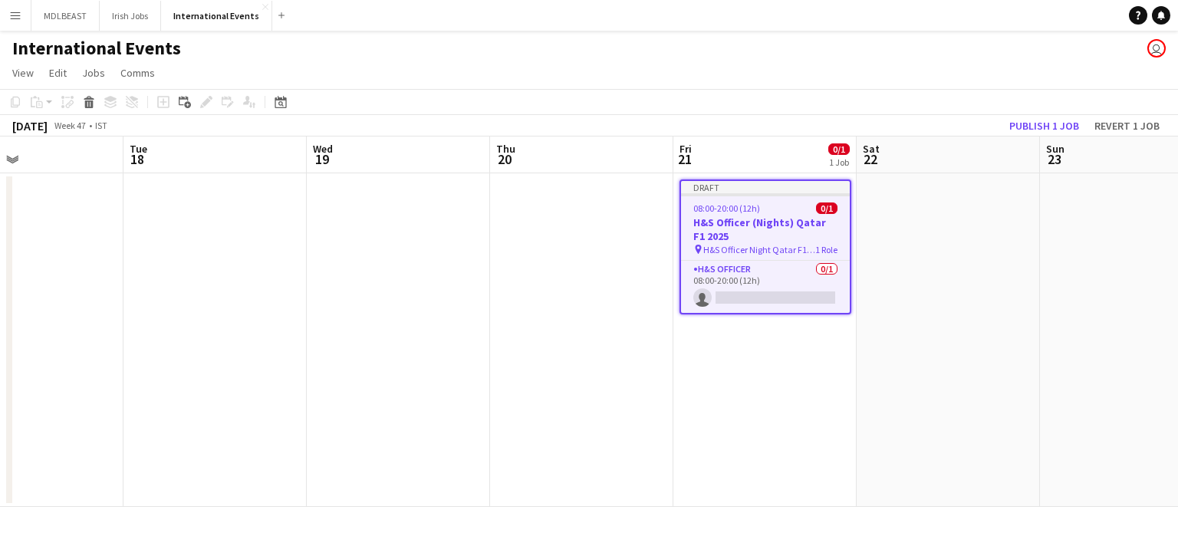
click at [967, 354] on app-date-cell at bounding box center [948, 340] width 183 height 334
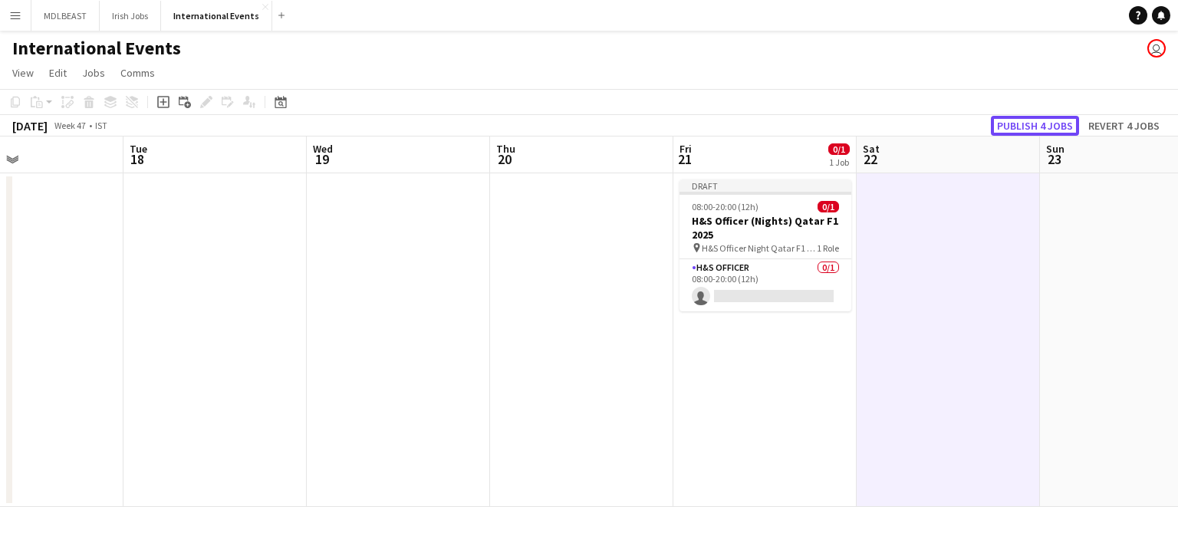
click at [1037, 119] on button "Publish 4 jobs" at bounding box center [1035, 126] width 88 height 20
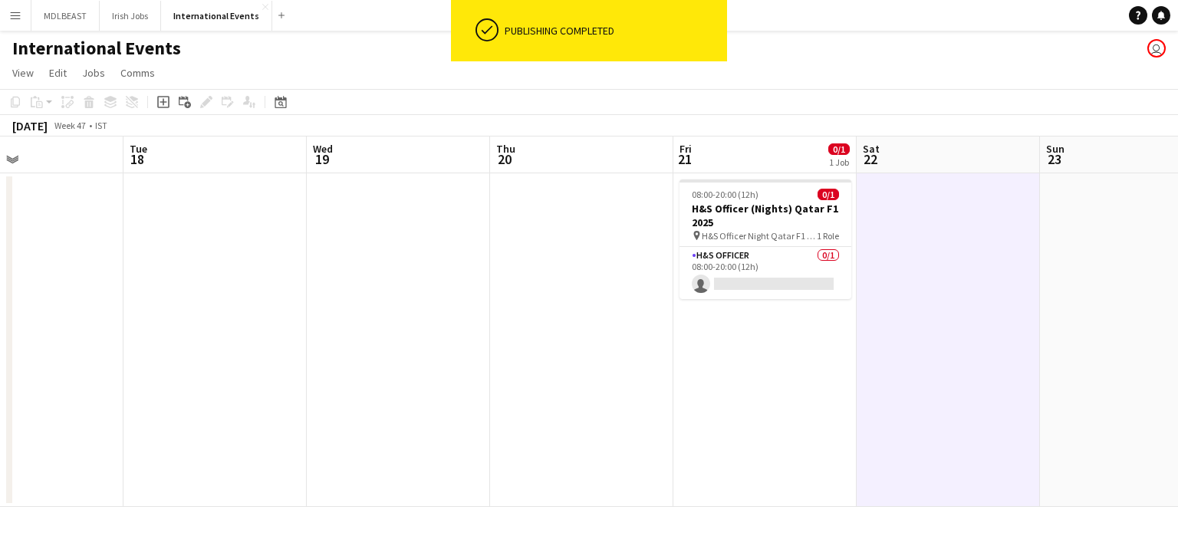
click at [1037, 119] on div "[DATE] Week 47 • IST" at bounding box center [589, 125] width 1178 height 21
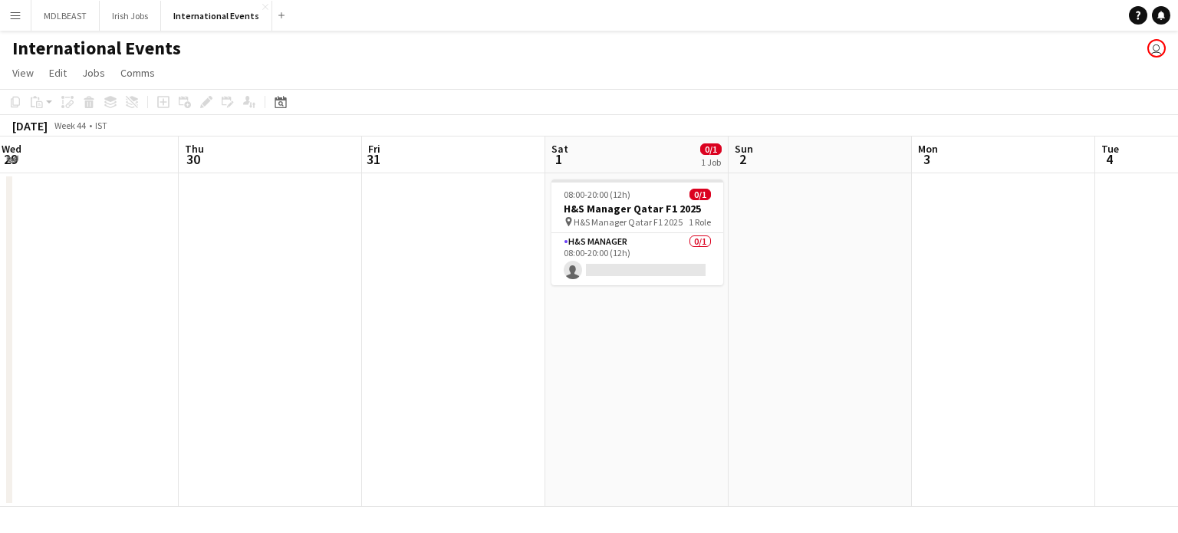
scroll to position [0, 368]
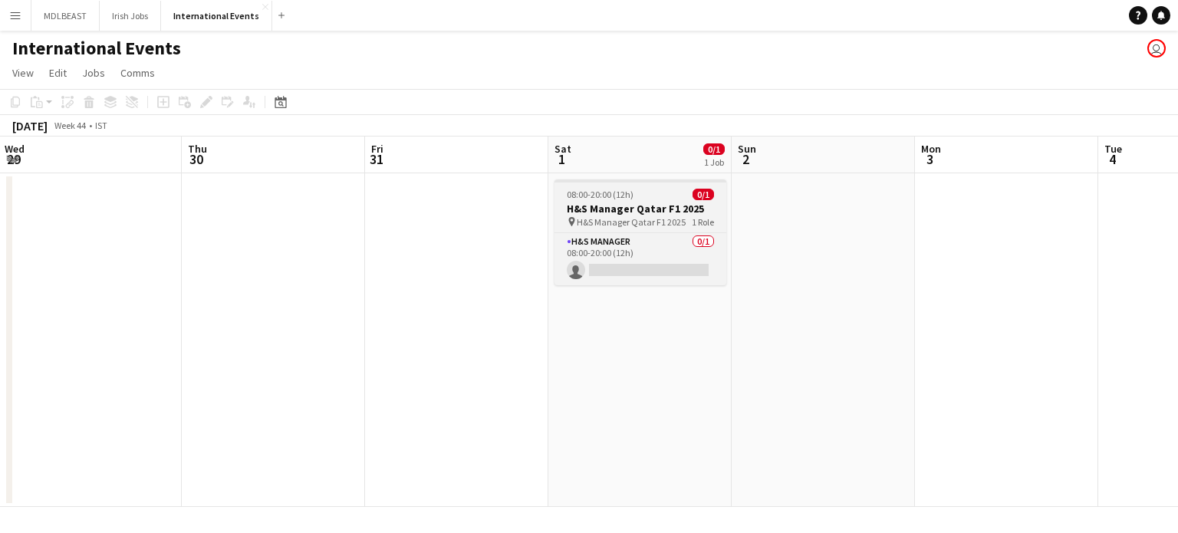
click at [651, 205] on h3 "H&S Manager Qatar F1 2025" at bounding box center [641, 209] width 172 height 14
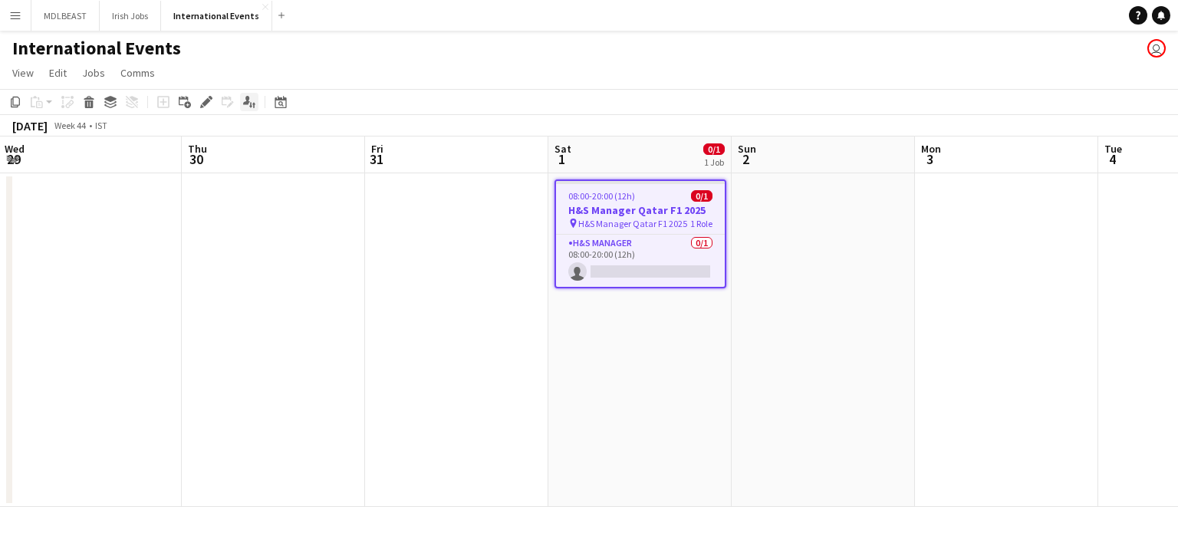
click at [252, 104] on icon "Applicants" at bounding box center [249, 102] width 12 height 12
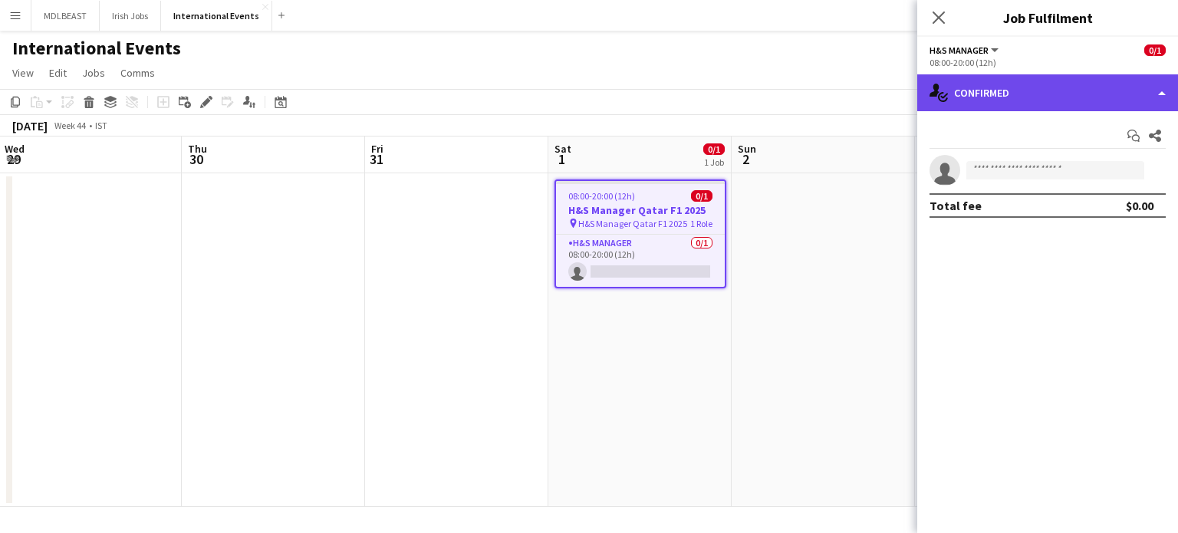
click at [1149, 95] on div "single-neutral-actions-check-2 Confirmed" at bounding box center [1048, 92] width 261 height 37
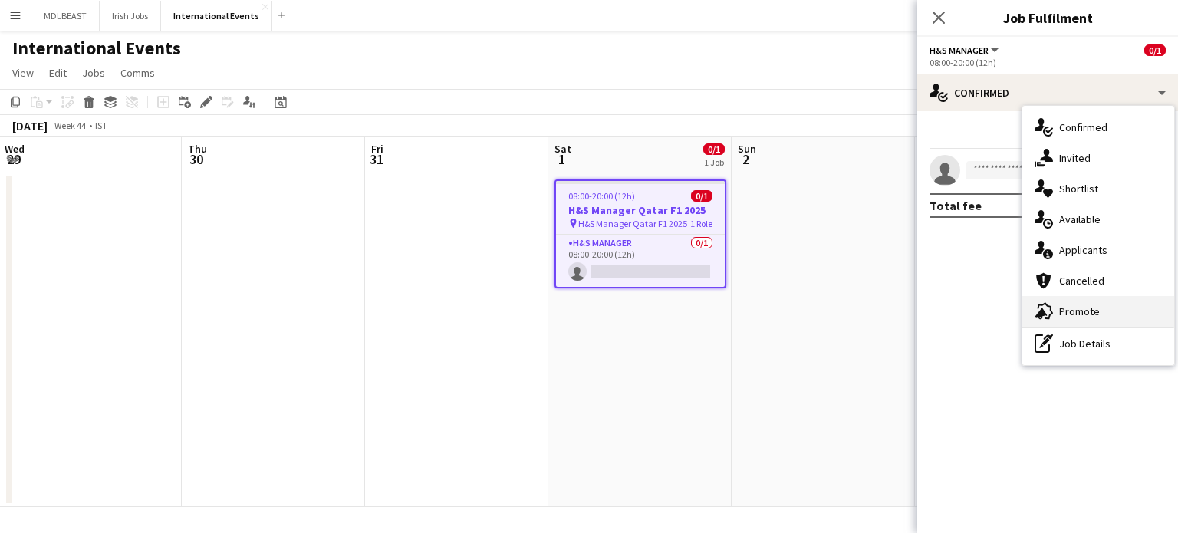
click at [1095, 306] on div "advertising-megaphone Promote" at bounding box center [1099, 311] width 152 height 31
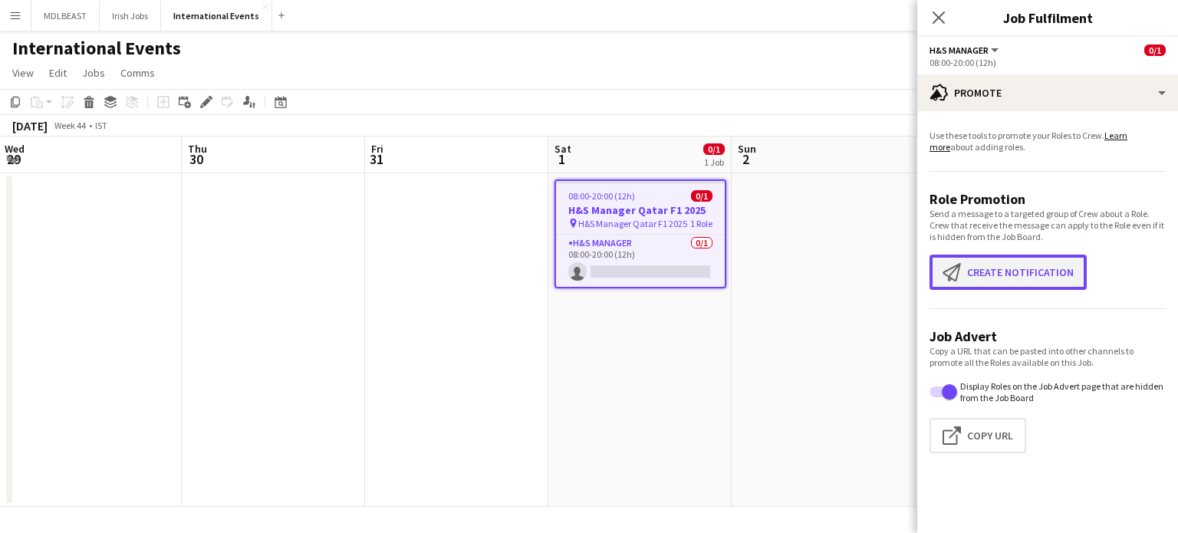
click at [1007, 275] on button "Create notification Create notification" at bounding box center [1008, 272] width 157 height 35
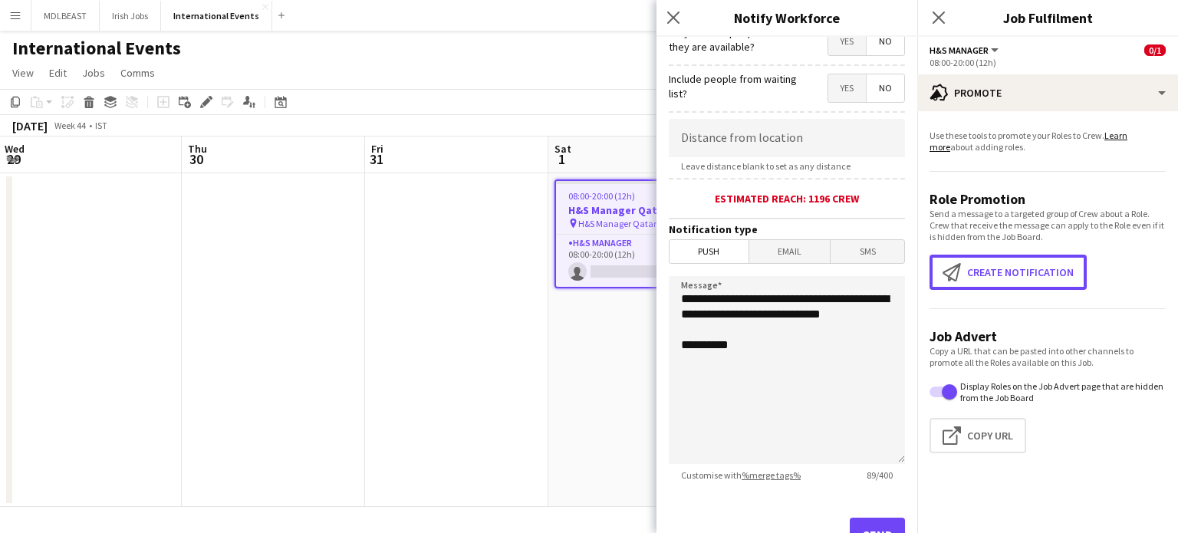
scroll to position [260, 0]
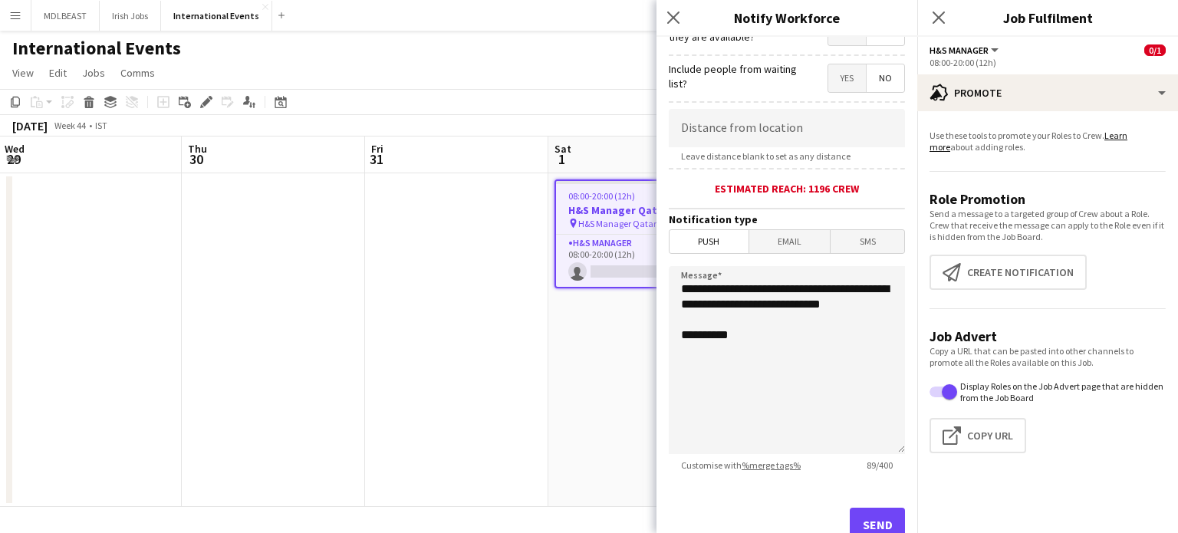
click at [779, 236] on span "Email" at bounding box center [790, 241] width 81 height 23
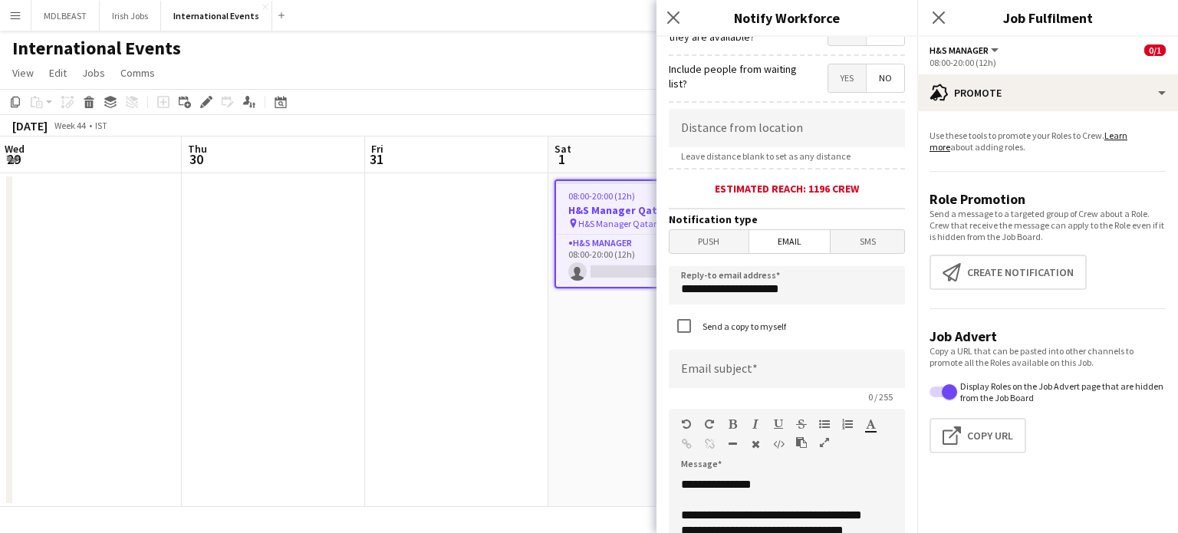
scroll to position [308, 0]
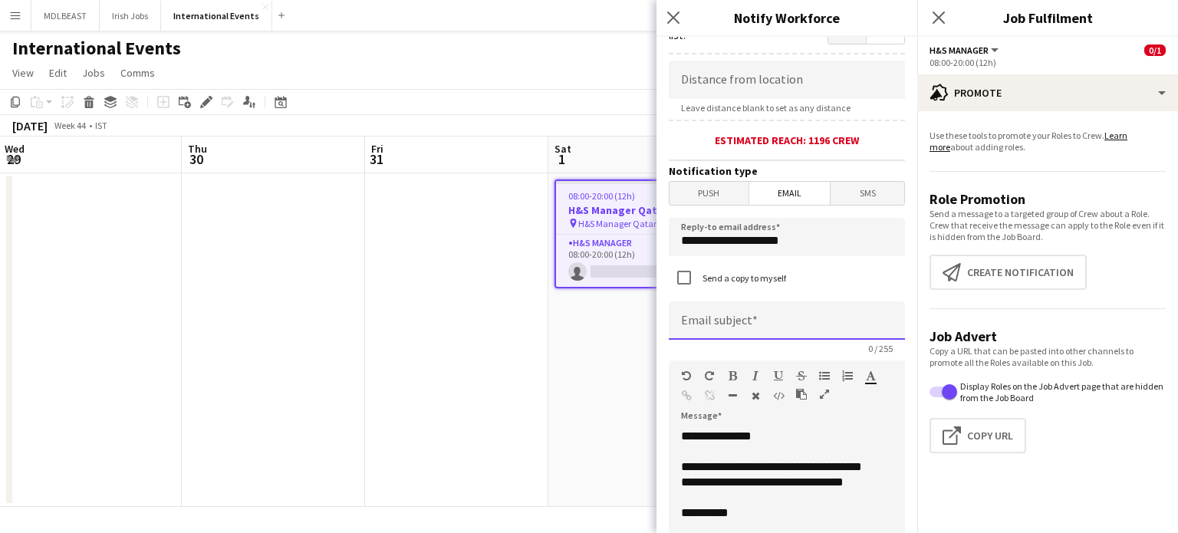
click at [723, 328] on input at bounding box center [787, 321] width 236 height 38
type input "*"
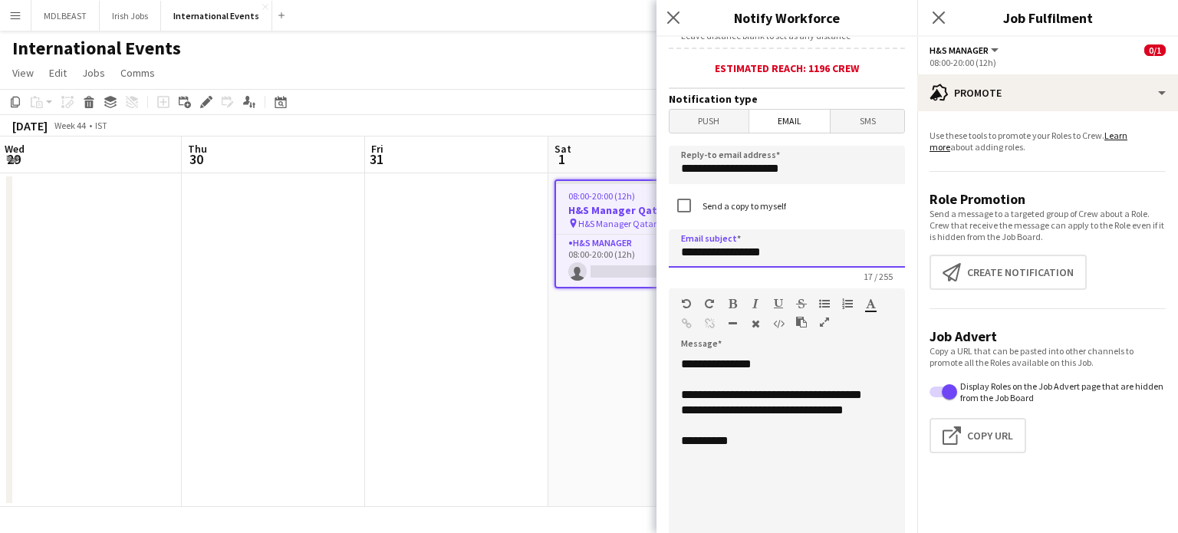
scroll to position [393, 0]
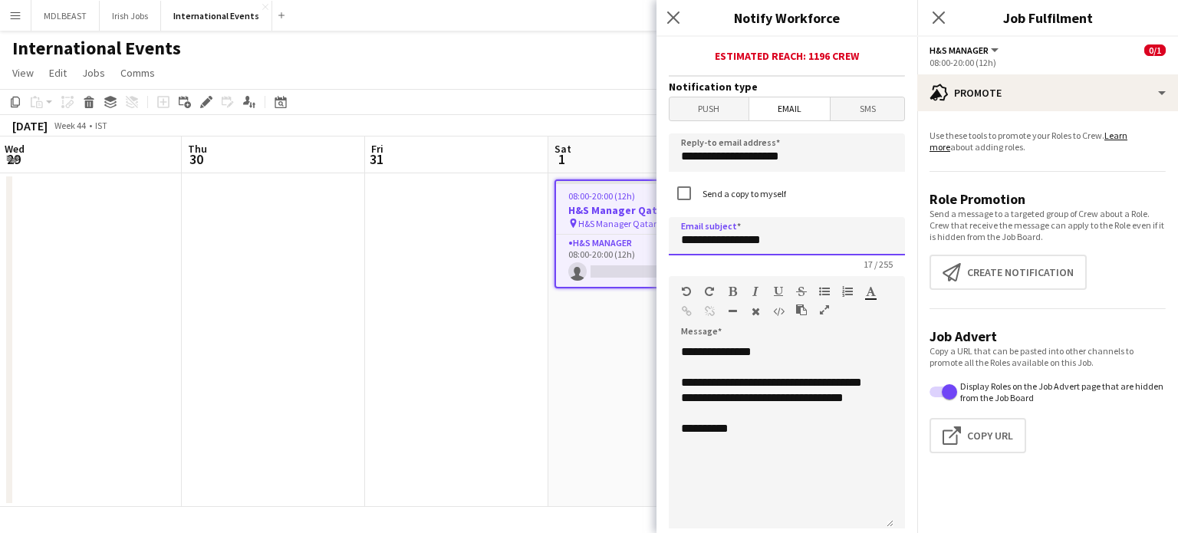
type input "**********"
drag, startPoint x: 751, startPoint y: 411, endPoint x: 700, endPoint y: 385, distance: 57.0
click at [700, 385] on div "**********" at bounding box center [781, 436] width 225 height 184
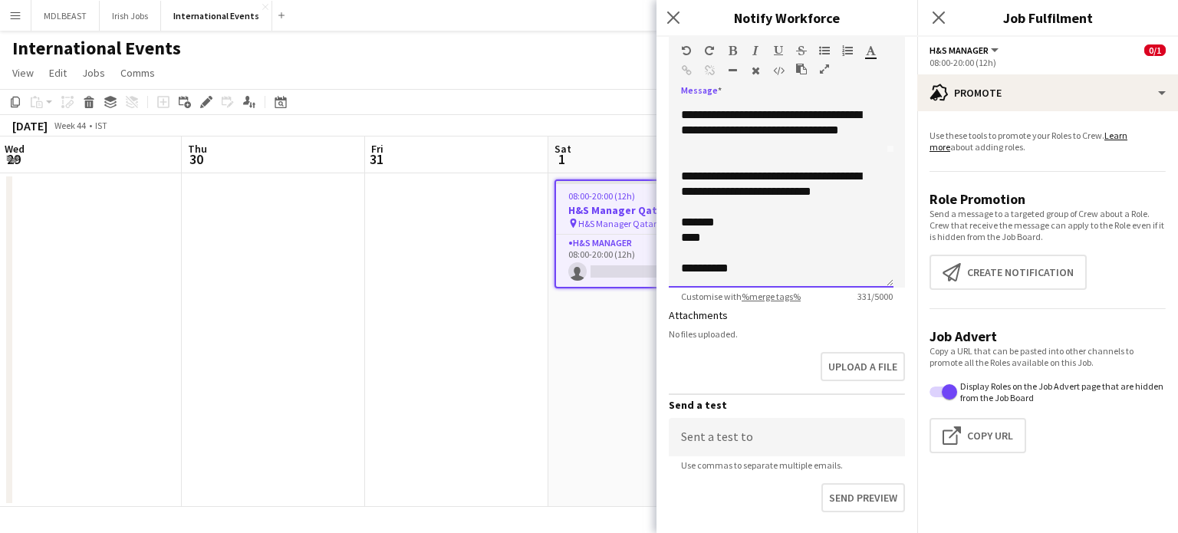
scroll to position [729, 0]
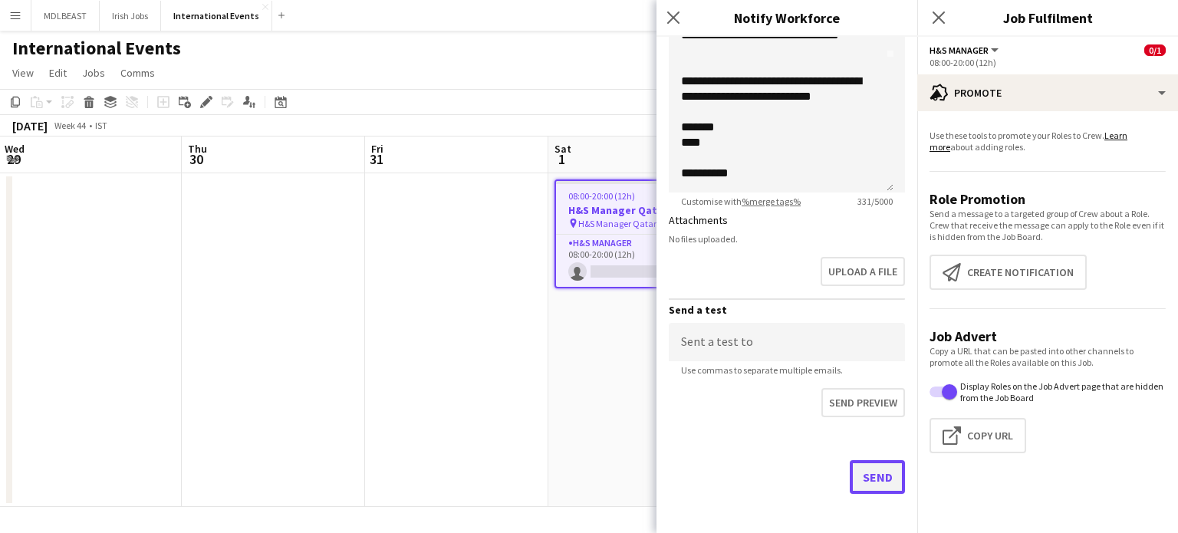
click at [862, 473] on button "Send" at bounding box center [877, 477] width 55 height 34
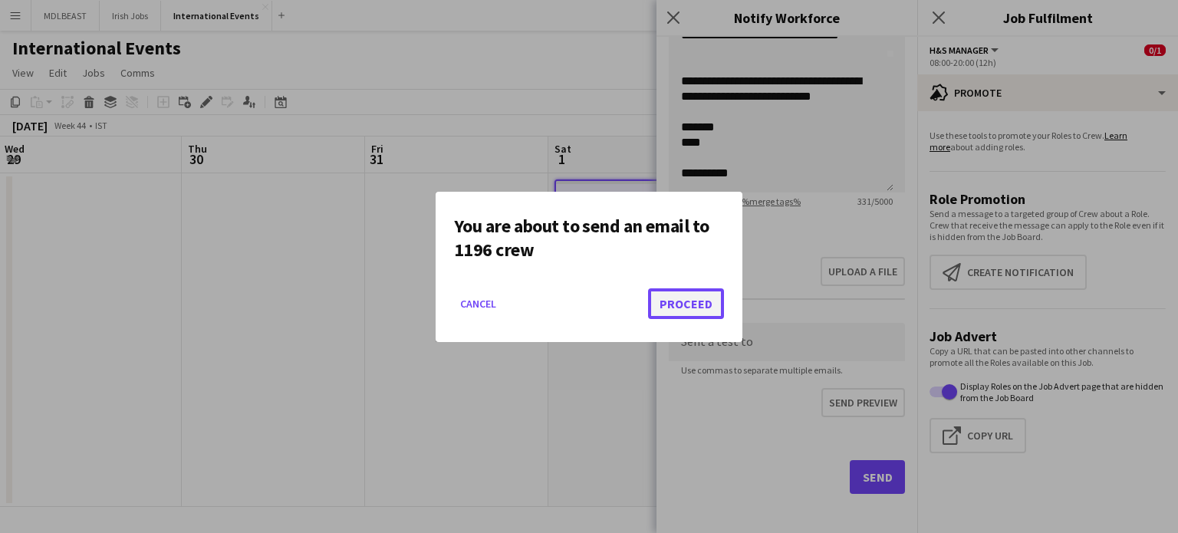
click at [678, 301] on button "Proceed" at bounding box center [686, 303] width 76 height 31
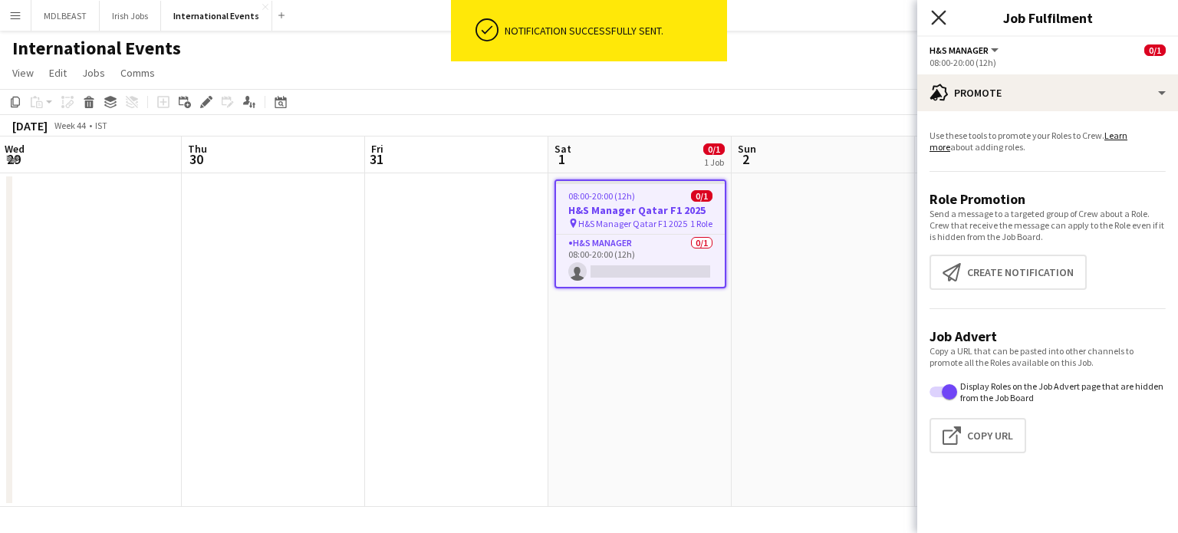
click at [942, 15] on icon at bounding box center [938, 17] width 15 height 15
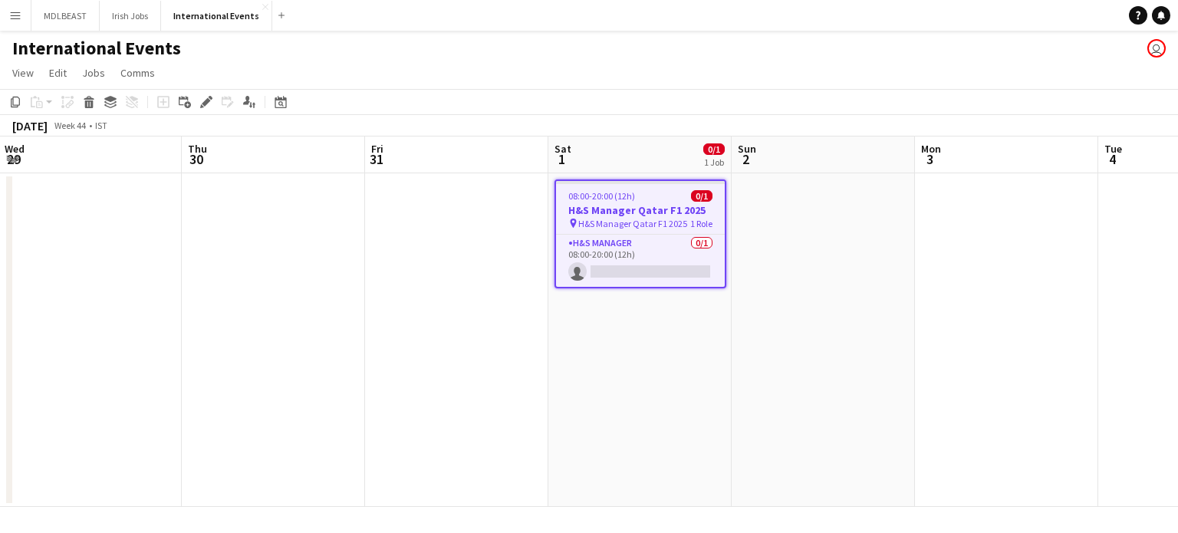
click at [455, 71] on app-page-menu "View Day view expanded Day view collapsed Month view Date picker Jump to [DATE]…" at bounding box center [589, 74] width 1178 height 29
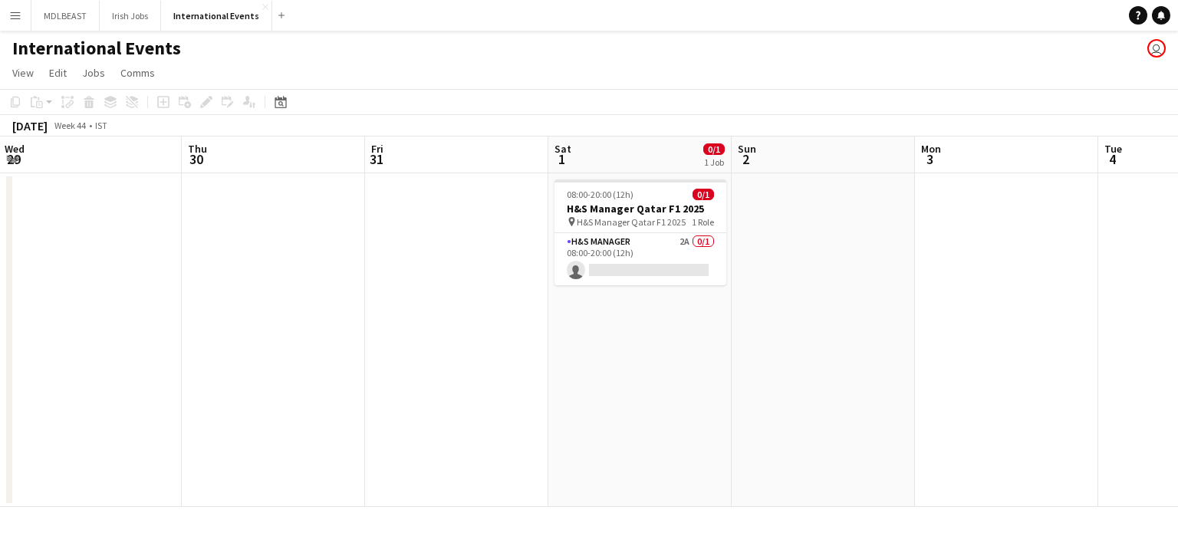
click at [8, 18] on button "Menu" at bounding box center [15, 15] width 31 height 31
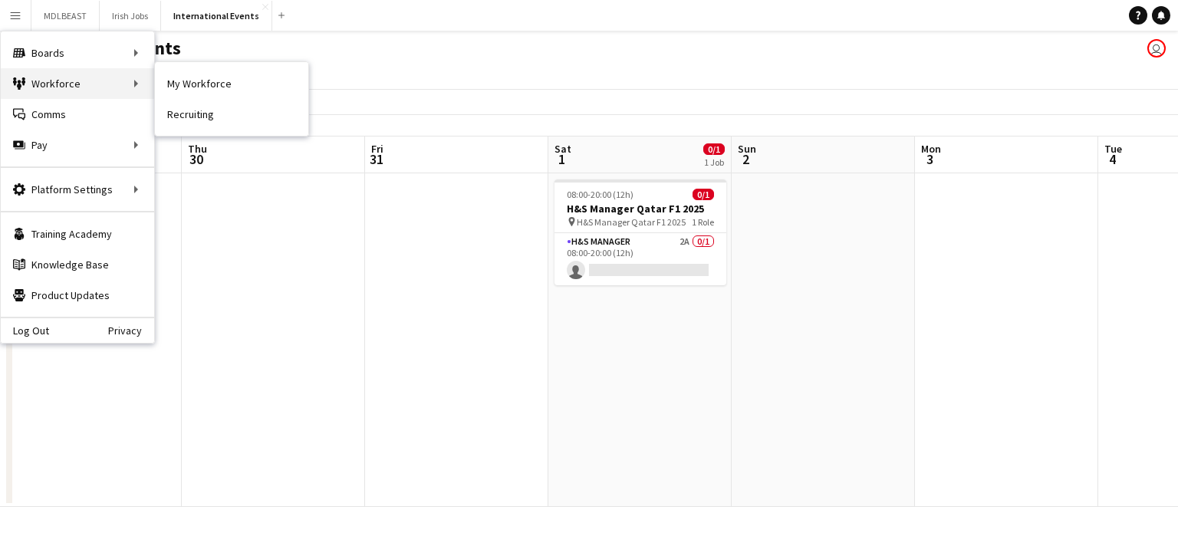
click at [49, 84] on div "Workforce Workforce" at bounding box center [77, 83] width 153 height 31
click at [219, 77] on link "My Workforce" at bounding box center [231, 83] width 153 height 31
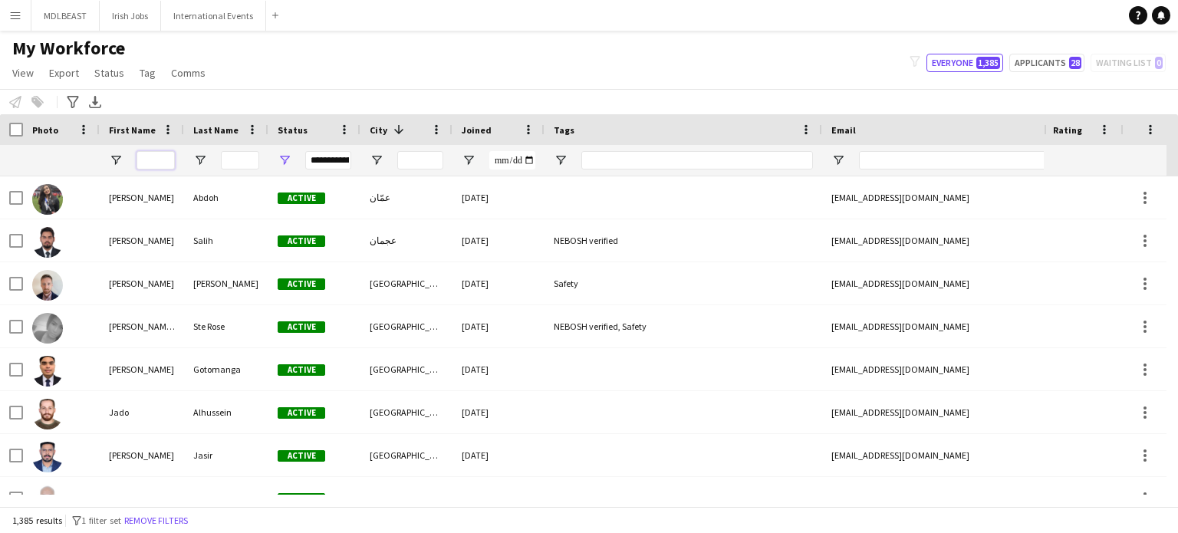
click at [144, 160] on input "First Name Filter Input" at bounding box center [156, 160] width 38 height 18
paste input "********"
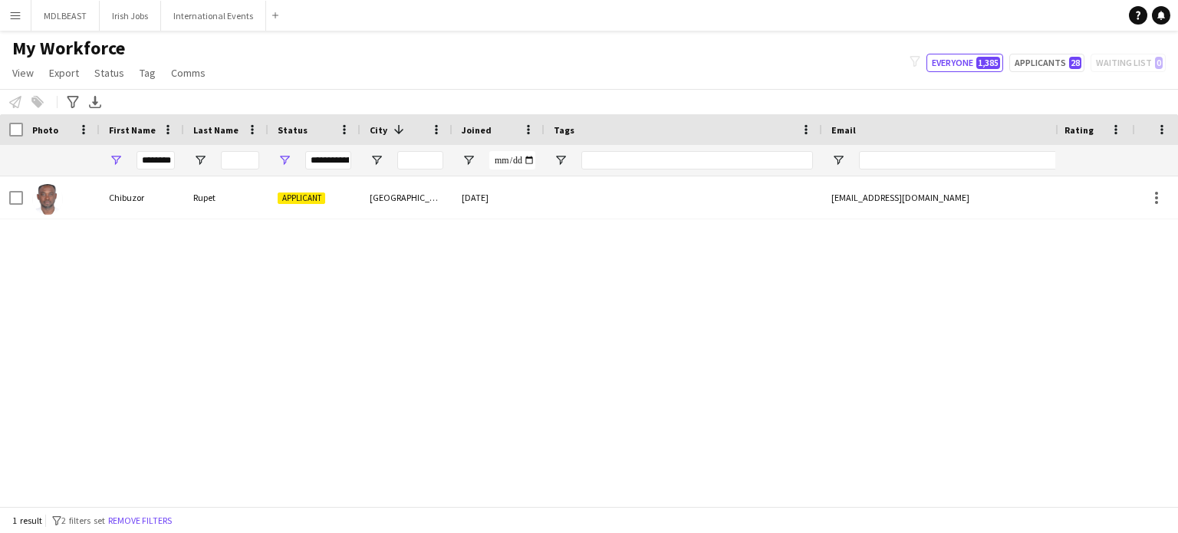
click at [181, 156] on div "********" at bounding box center [142, 160] width 84 height 31
click at [164, 158] on input "********" at bounding box center [156, 160] width 38 height 18
drag, startPoint x: 173, startPoint y: 158, endPoint x: 130, endPoint y: 156, distance: 43.0
click at [130, 156] on div "********" at bounding box center [142, 160] width 84 height 31
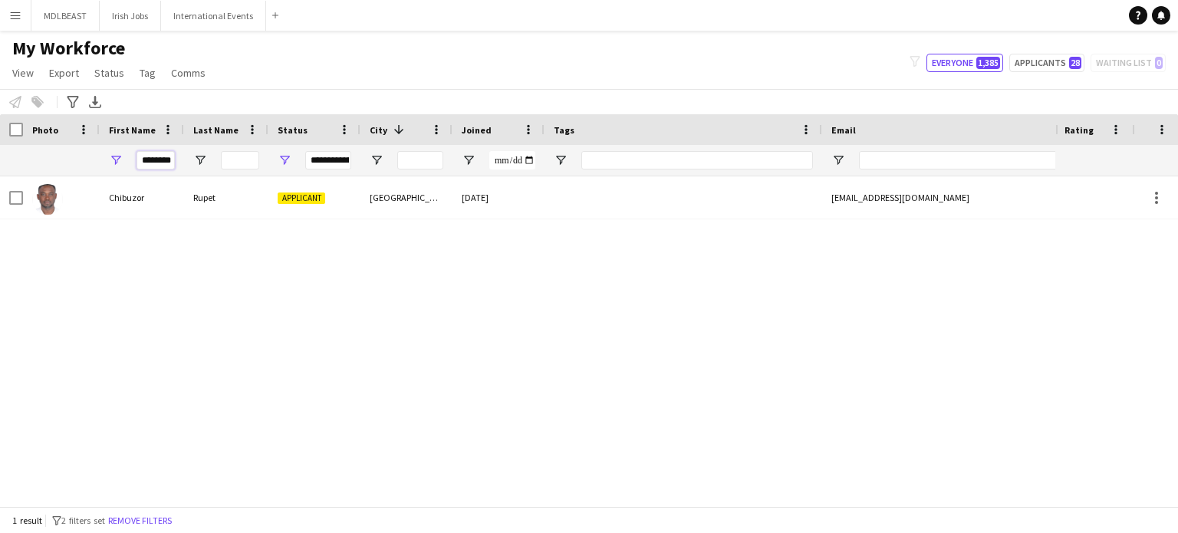
paste input "First Name Filter Input"
type input "*******"
click at [1040, 61] on button "Applicants 28" at bounding box center [1047, 63] width 75 height 18
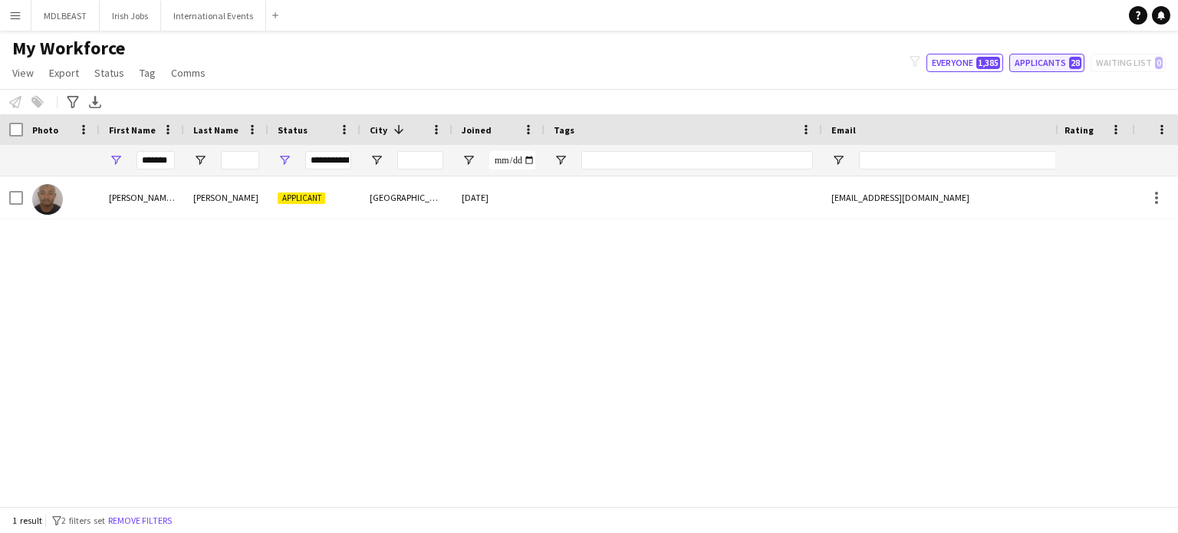
type input "**********"
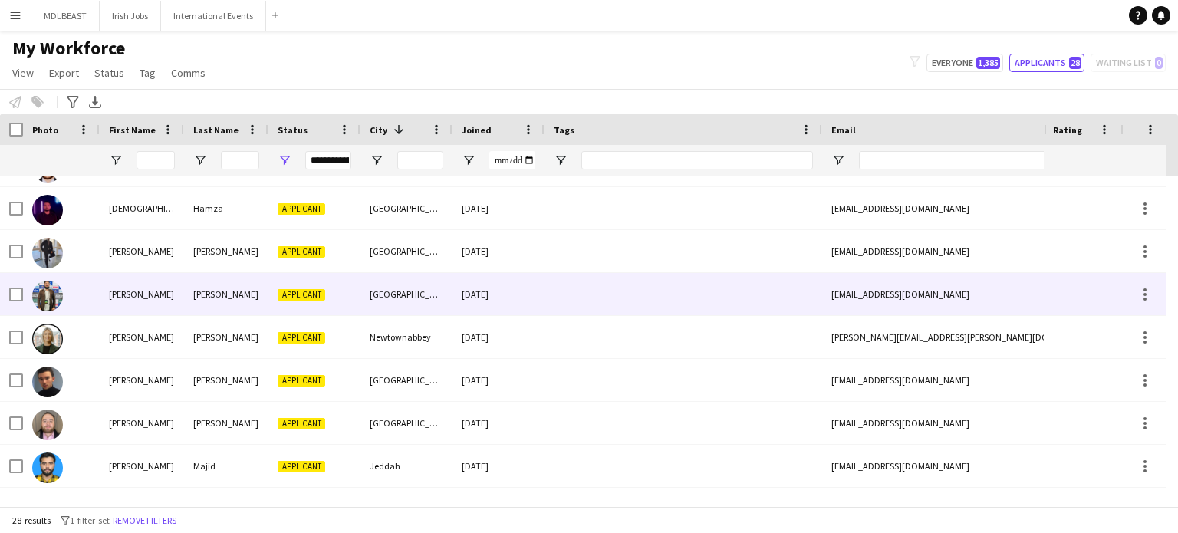
scroll to position [313, 0]
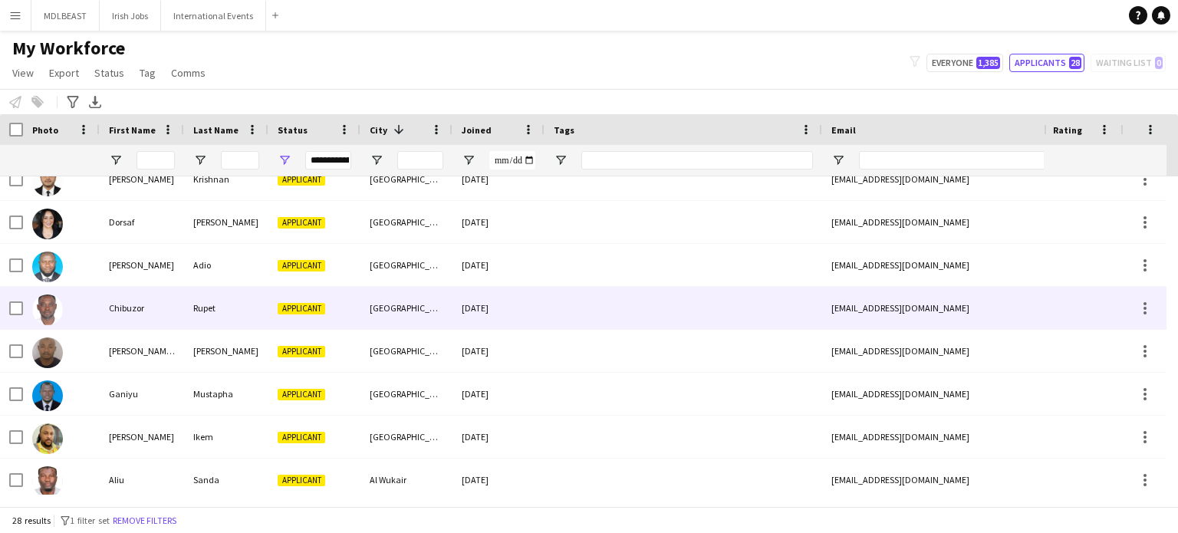
click at [550, 307] on div at bounding box center [684, 308] width 278 height 42
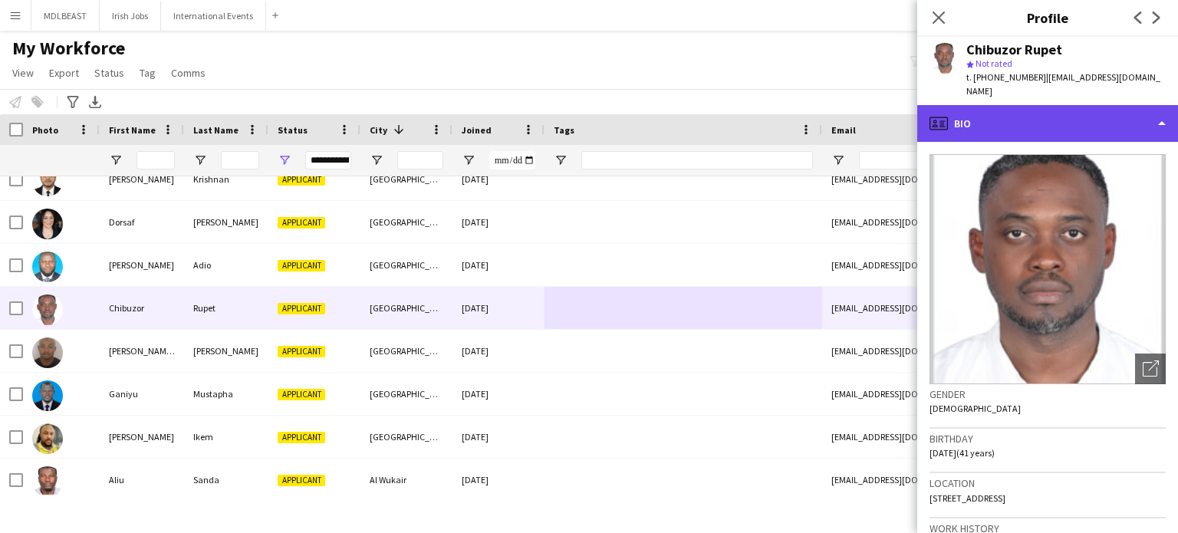
click at [1135, 108] on div "profile Bio" at bounding box center [1048, 123] width 261 height 37
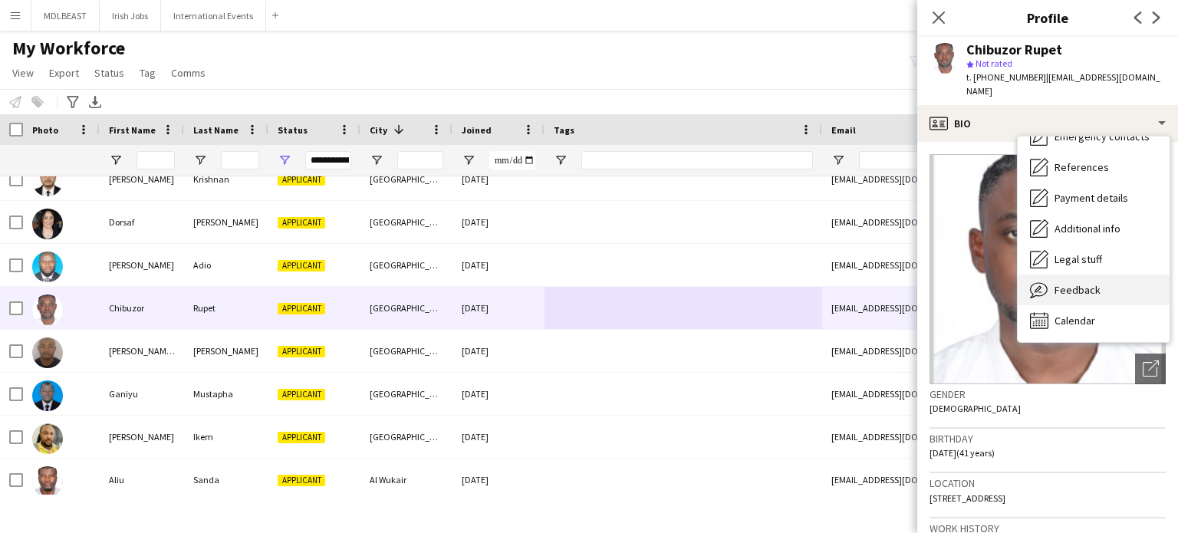
click at [1074, 275] on div "Feedback Feedback" at bounding box center [1094, 290] width 152 height 31
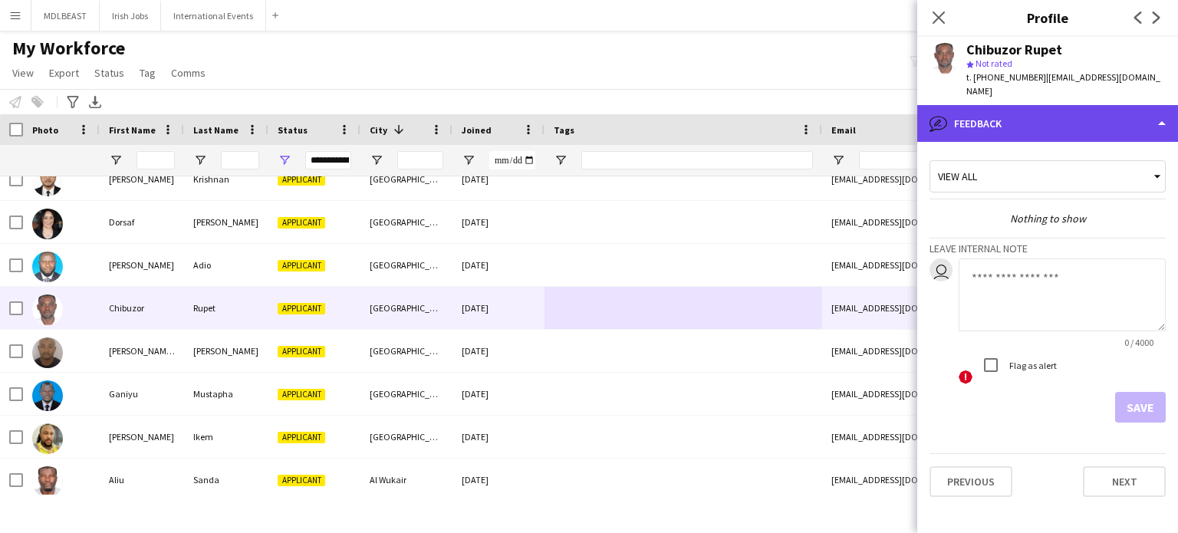
click at [1089, 120] on div "bubble-pencil Feedback" at bounding box center [1048, 123] width 261 height 37
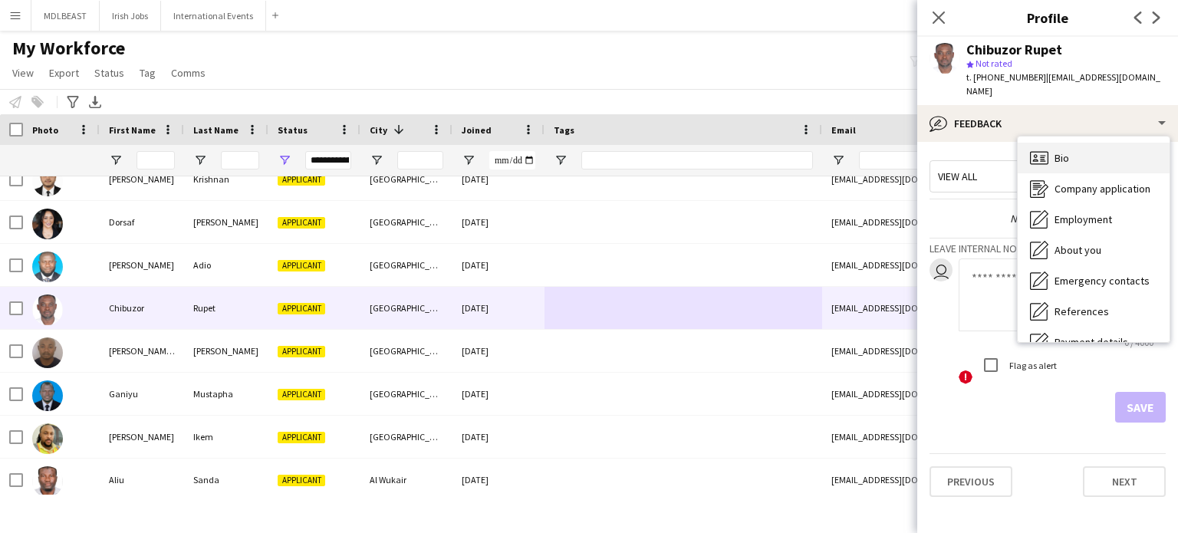
click at [1067, 154] on div "Bio Bio" at bounding box center [1094, 158] width 152 height 31
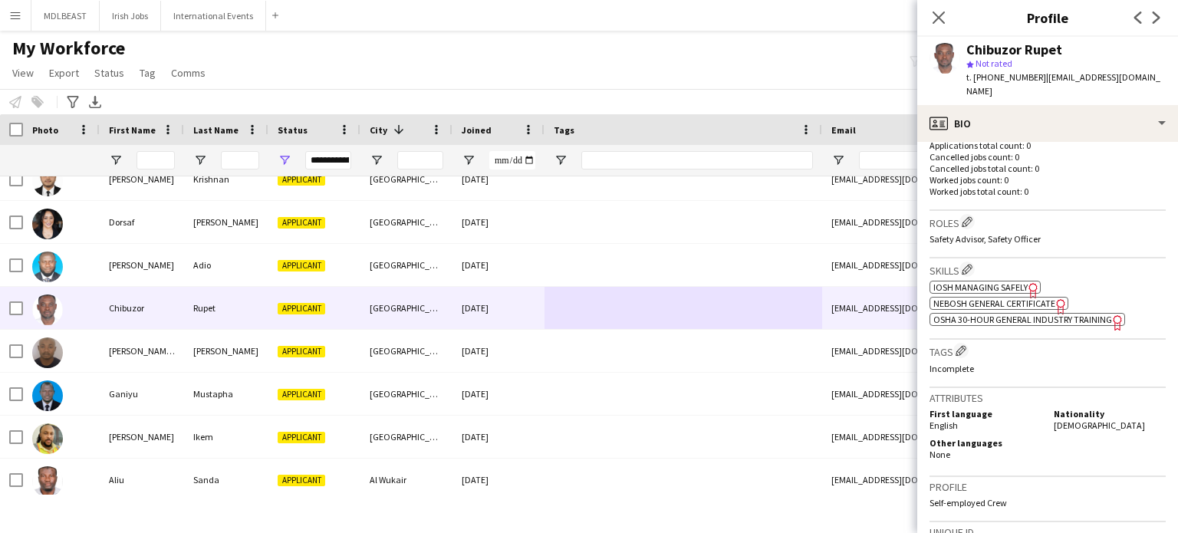
click at [1002, 301] on span "NEBOSH General Certificate" at bounding box center [995, 304] width 122 height 12
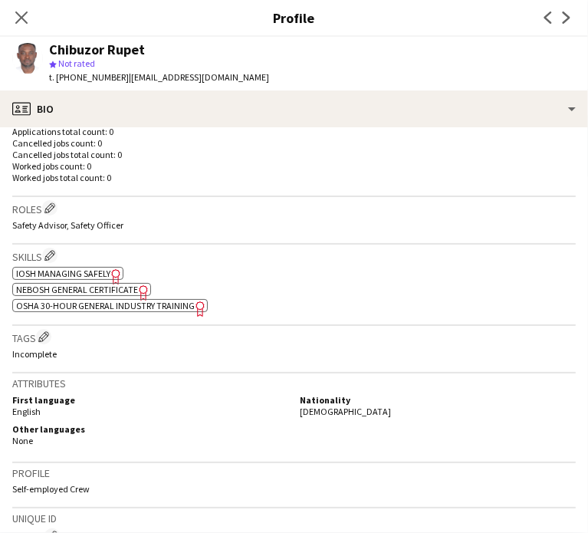
scroll to position [386, 0]
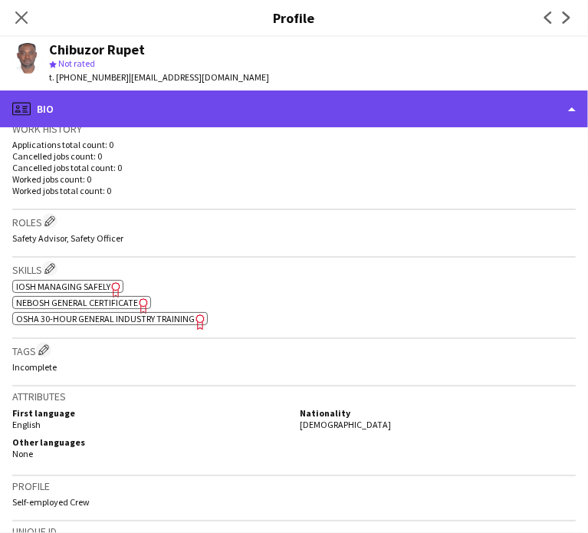
click at [558, 104] on div "profile Bio" at bounding box center [294, 109] width 588 height 37
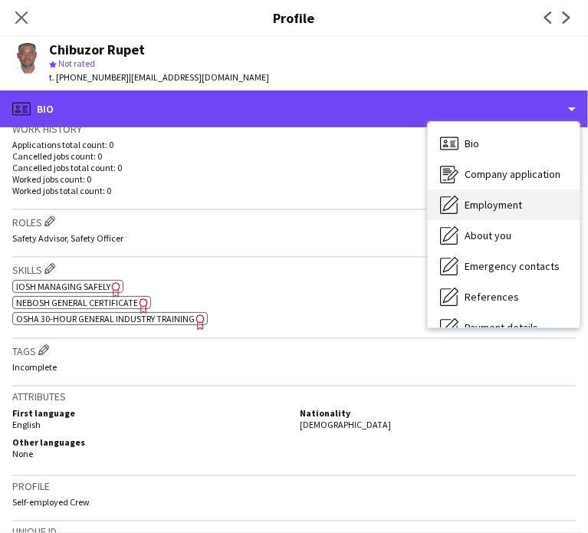
scroll to position [144, 0]
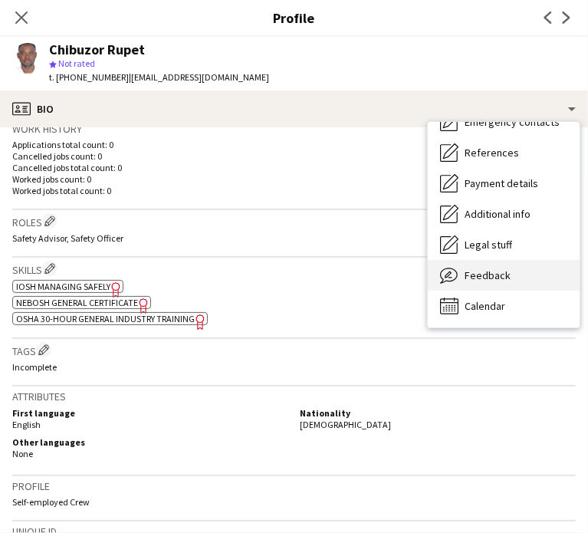
click at [490, 279] on span "Feedback" at bounding box center [488, 276] width 46 height 14
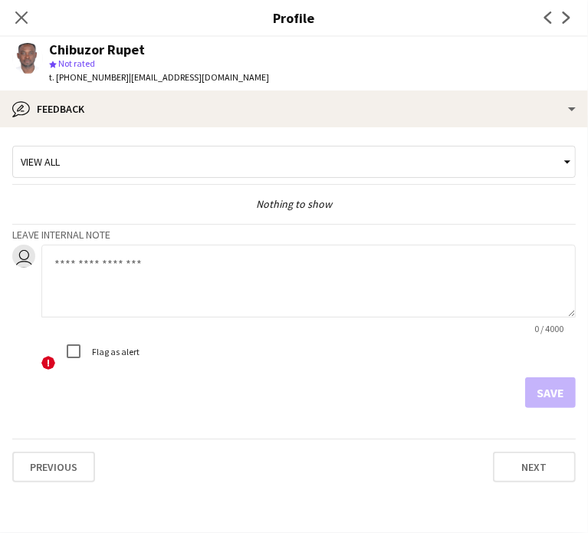
click at [244, 254] on textarea at bounding box center [308, 281] width 535 height 73
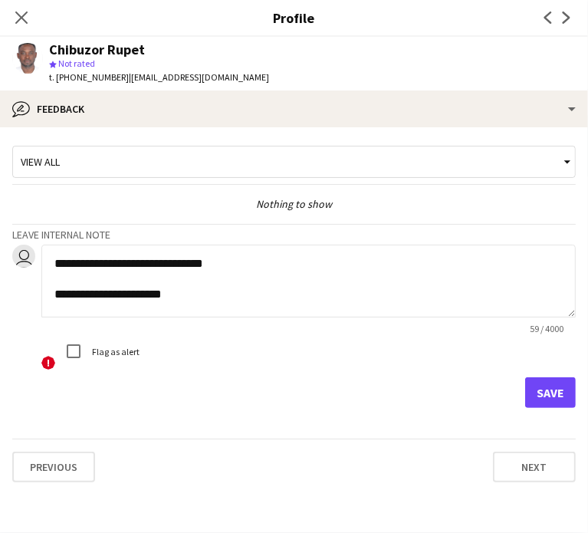
type textarea "**********"
click at [552, 389] on button "Save" at bounding box center [551, 392] width 51 height 31
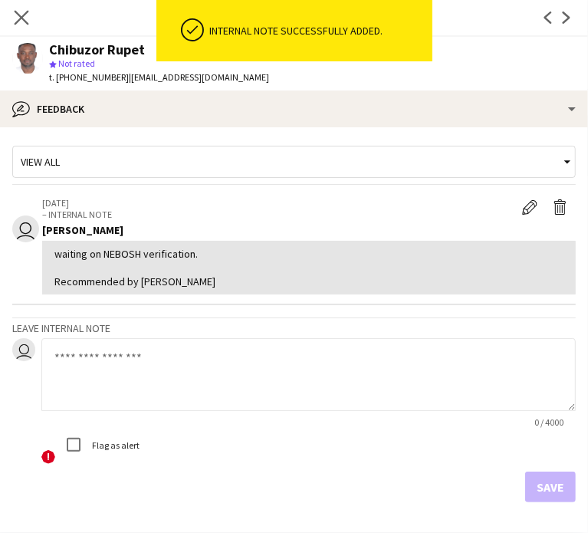
click at [31, 21] on app-icon "Close pop-in" at bounding box center [22, 18] width 22 height 22
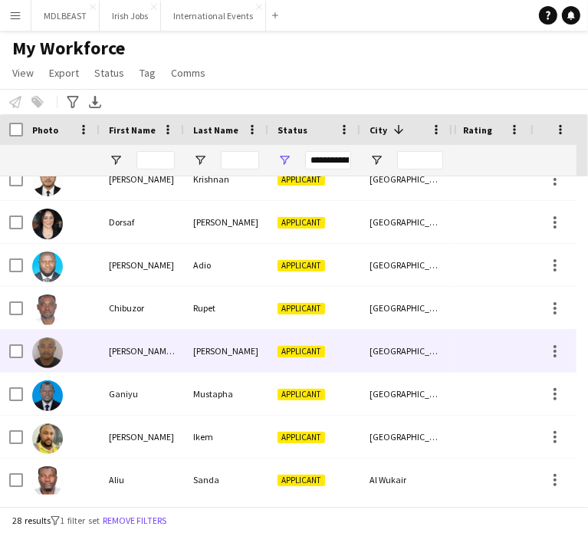
scroll to position [884, 0]
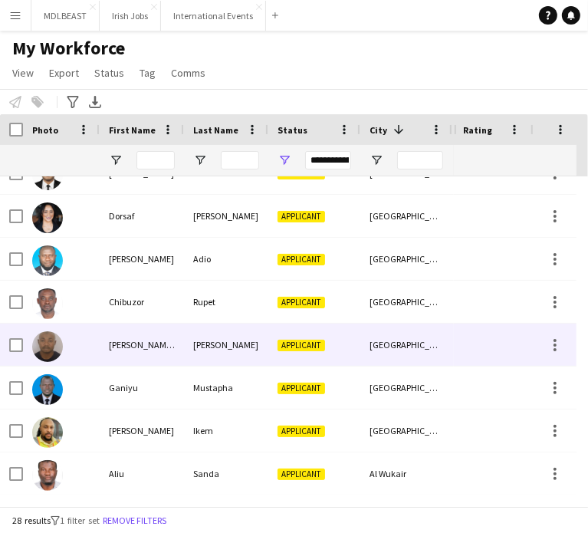
click at [163, 343] on div "[PERSON_NAME] NOSIRULAI" at bounding box center [142, 345] width 84 height 42
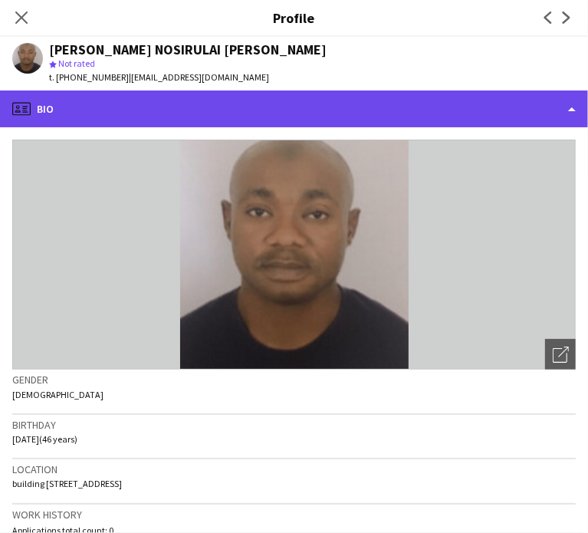
click at [373, 120] on div "profile Bio" at bounding box center [294, 109] width 588 height 37
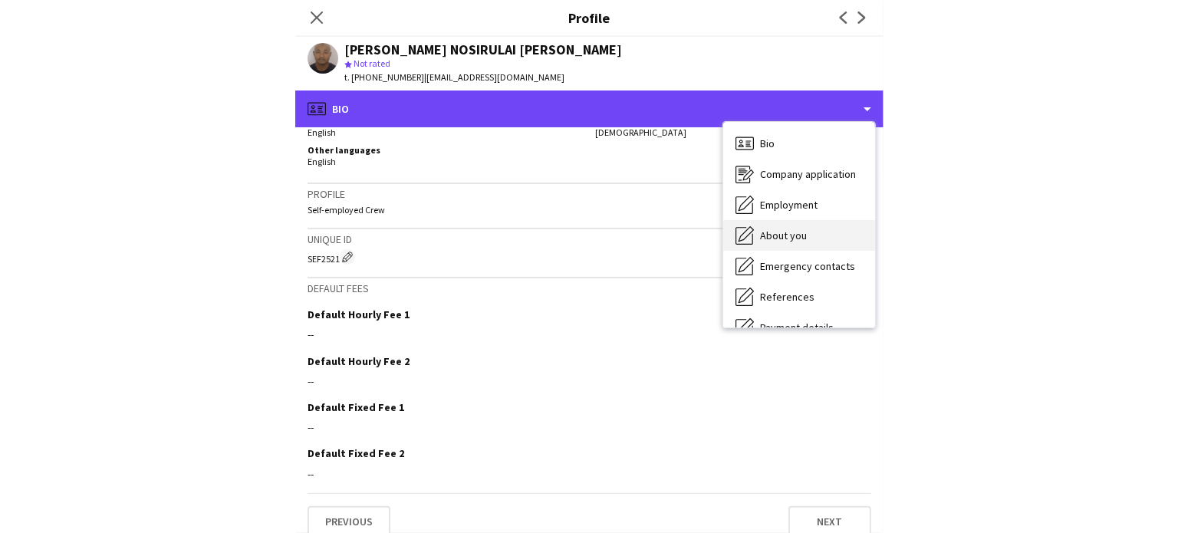
scroll to position [144, 0]
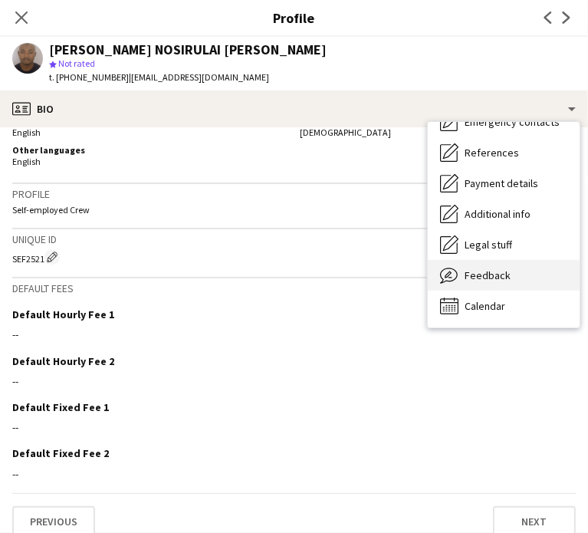
click at [484, 266] on div "Feedback Feedback" at bounding box center [504, 275] width 152 height 31
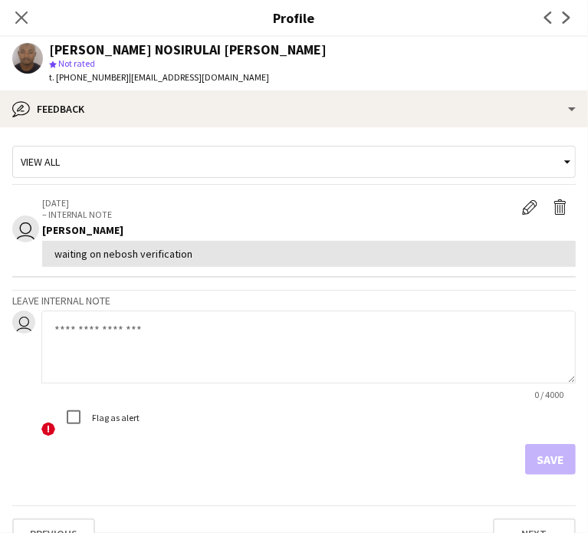
click at [178, 341] on textarea at bounding box center [308, 347] width 535 height 73
type textarea "**********"
click at [536, 456] on button "Save" at bounding box center [551, 459] width 51 height 31
